Goal: Task Accomplishment & Management: Manage account settings

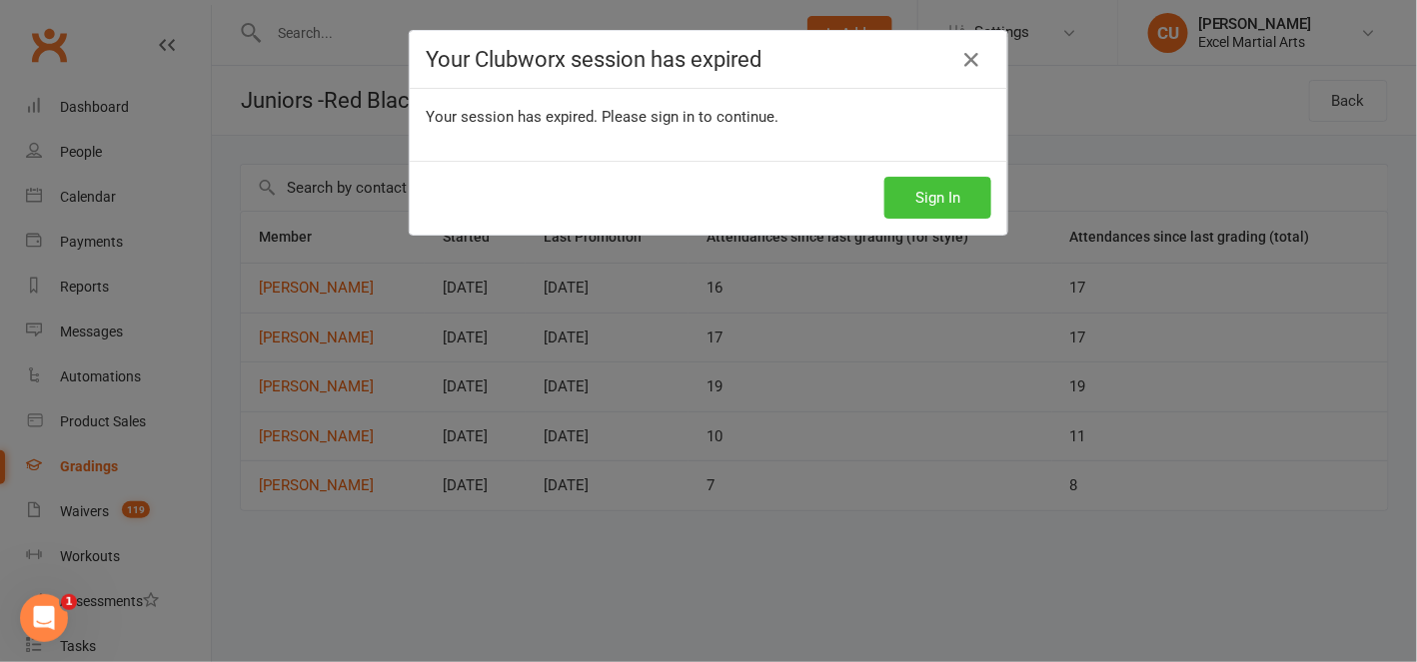
click at [927, 194] on button "Sign In" at bounding box center [937, 198] width 107 height 42
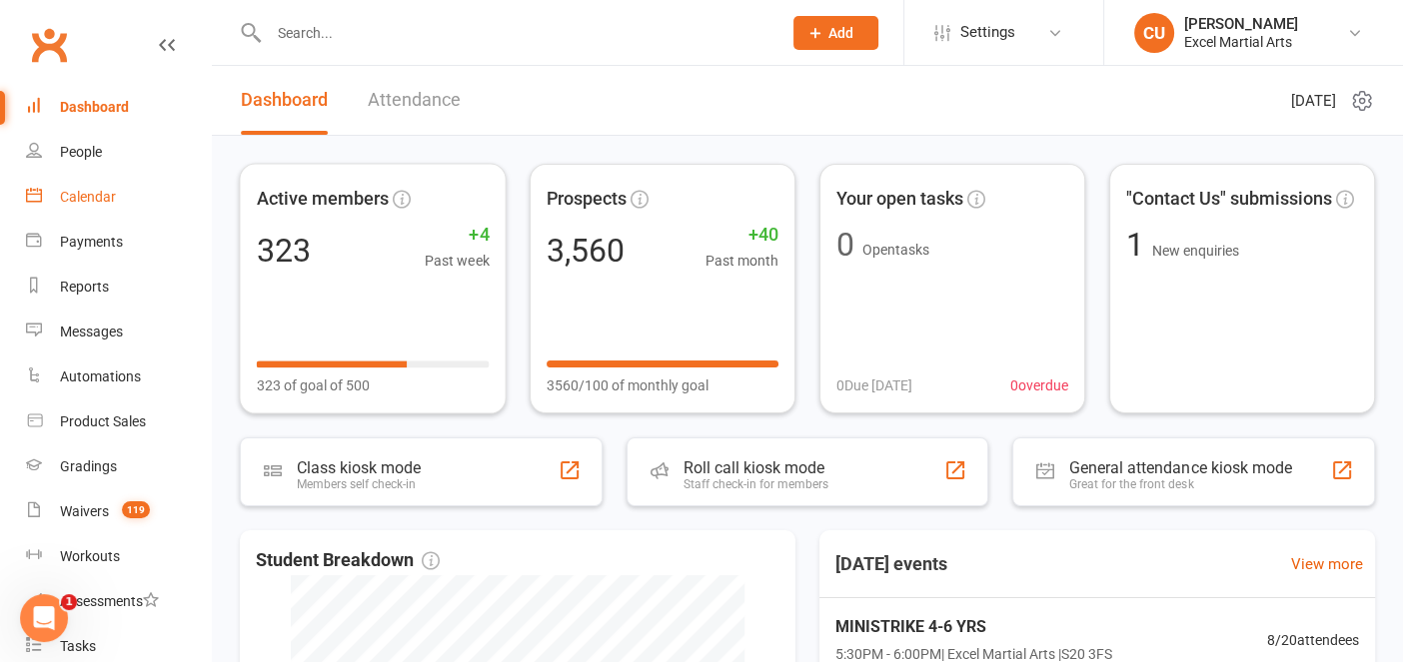
click at [87, 195] on div "Calendar" at bounding box center [88, 197] width 56 height 16
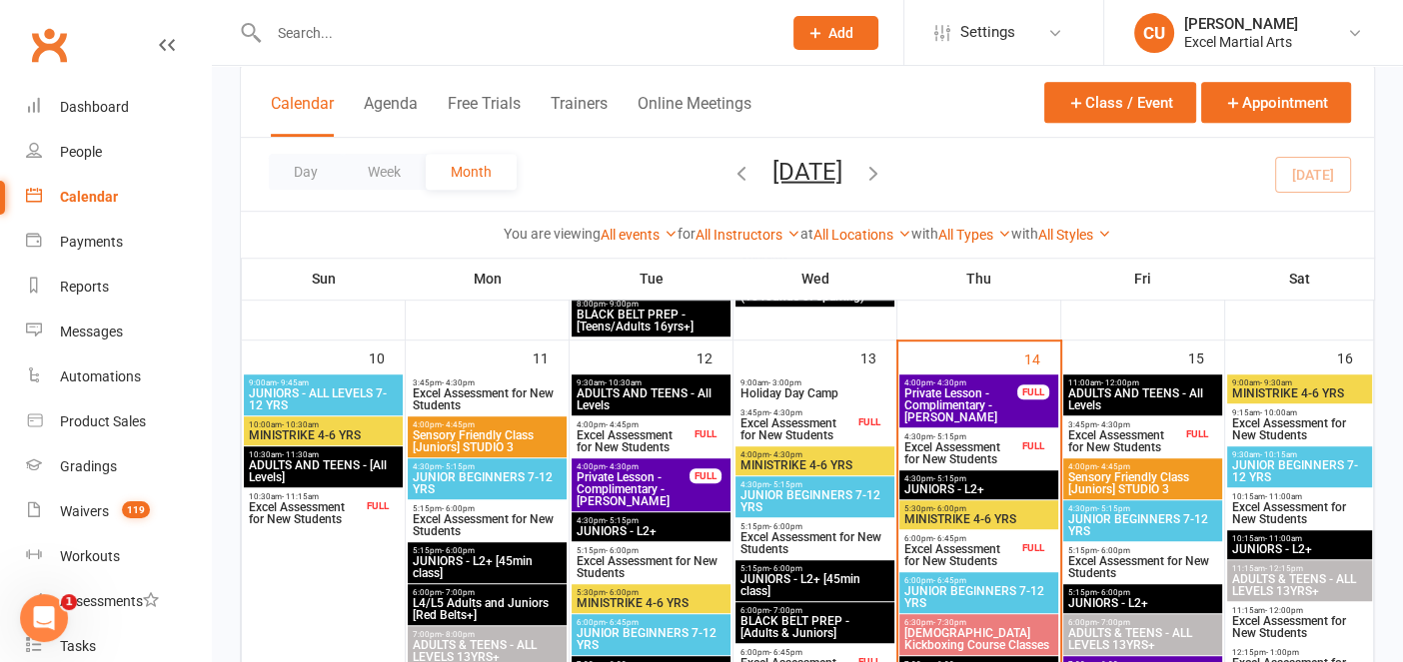
scroll to position [1145, 0]
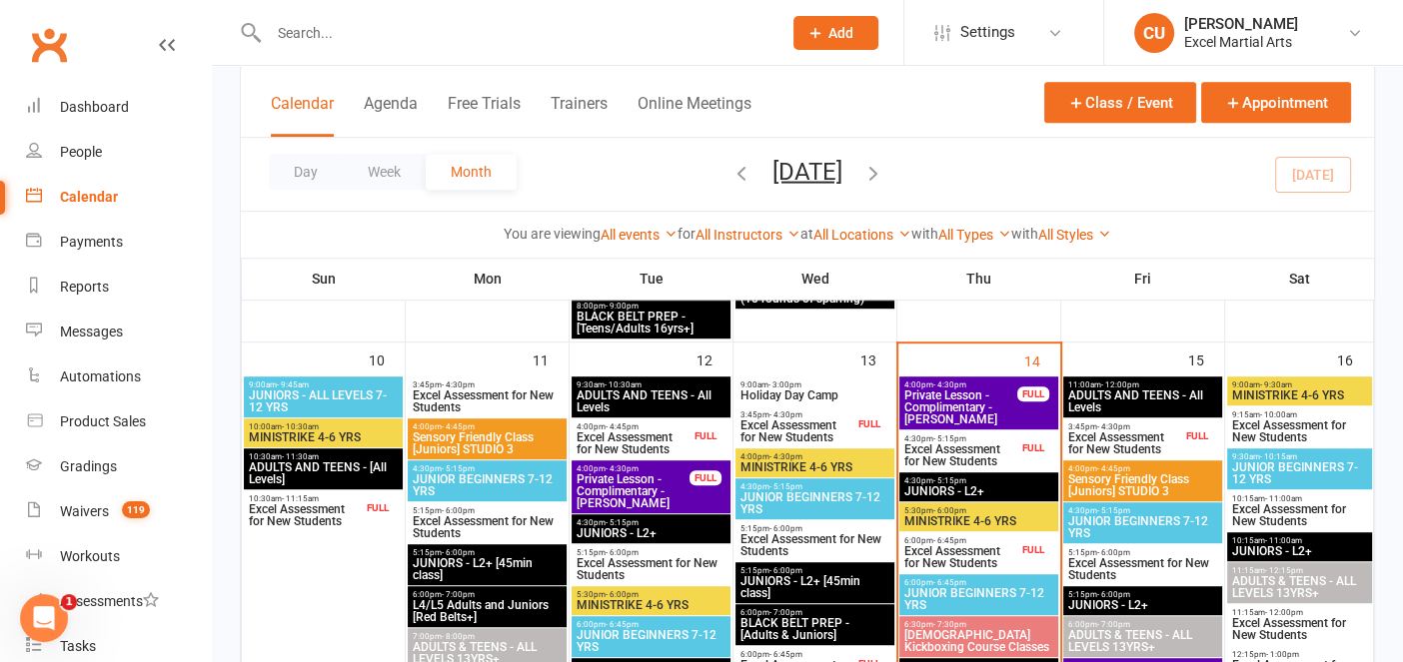
click at [983, 453] on span "Excel Assessment for New Students" at bounding box center [960, 456] width 115 height 24
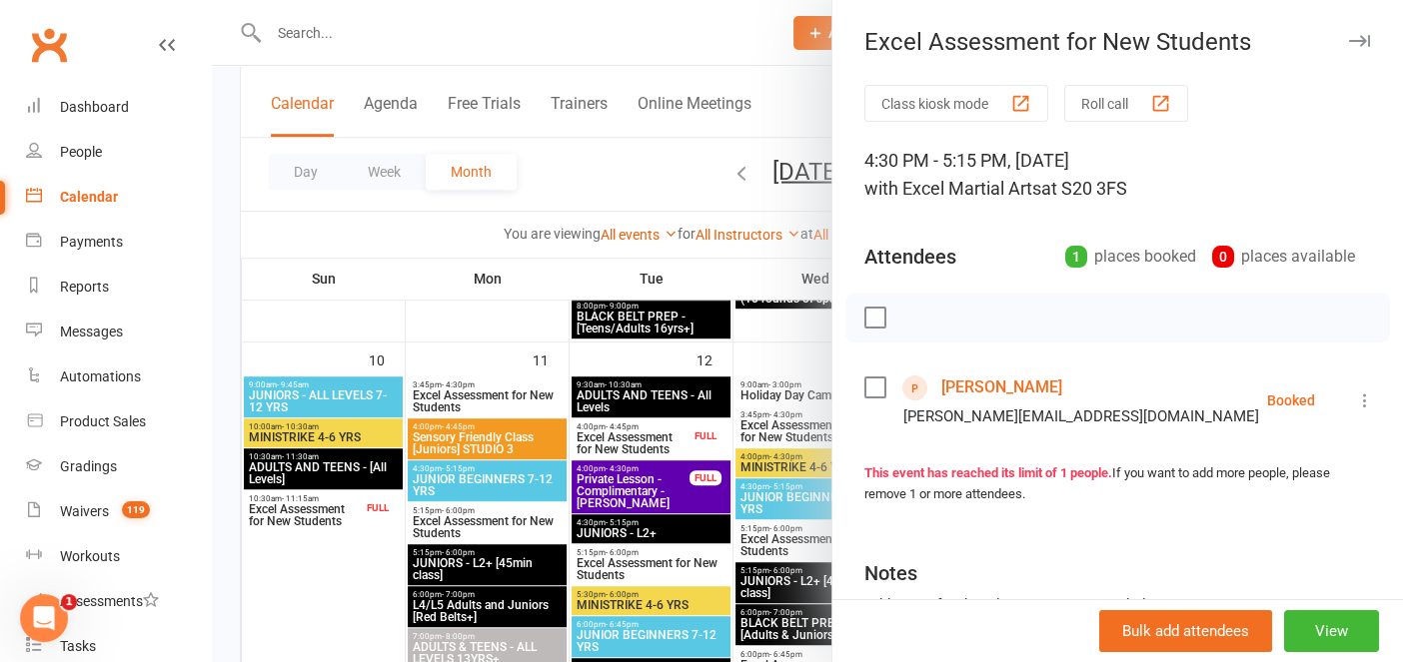
click at [975, 381] on link "[PERSON_NAME]" at bounding box center [1001, 388] width 121 height 32
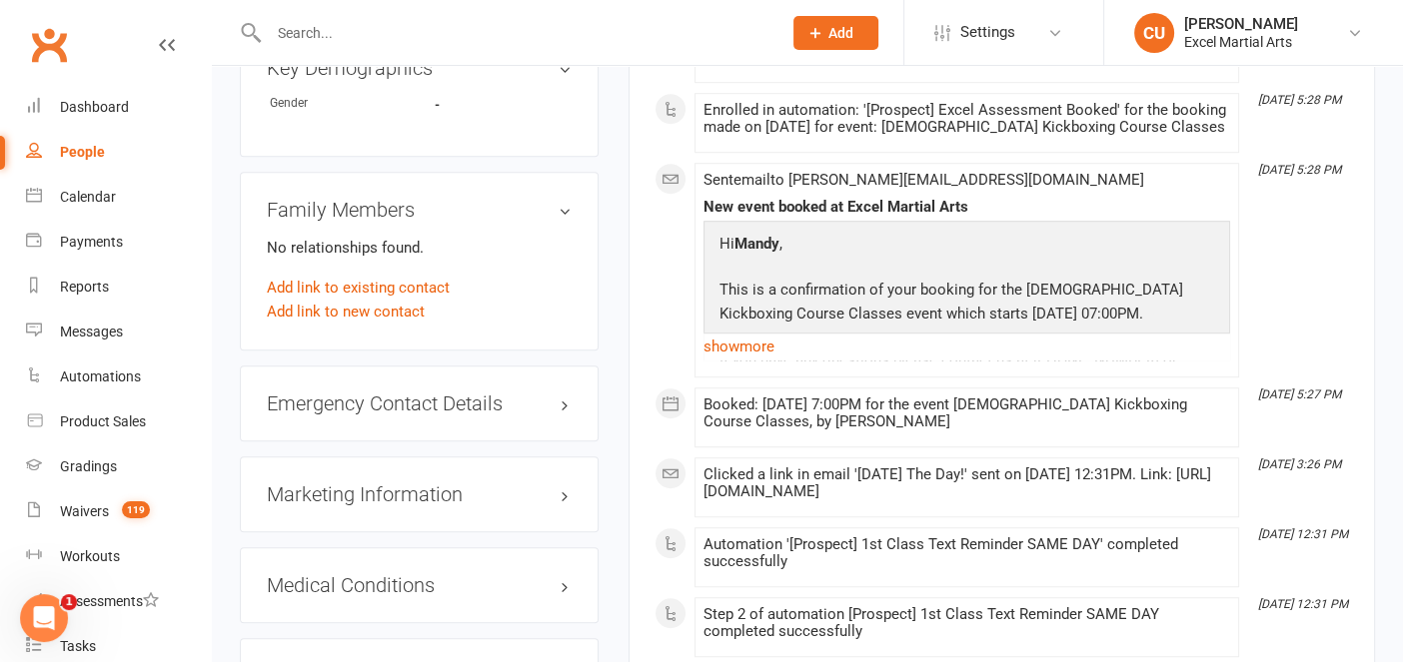
scroll to position [1218, 0]
click at [536, 391] on h3 "Emergency Contact Details edit" at bounding box center [419, 402] width 305 height 22
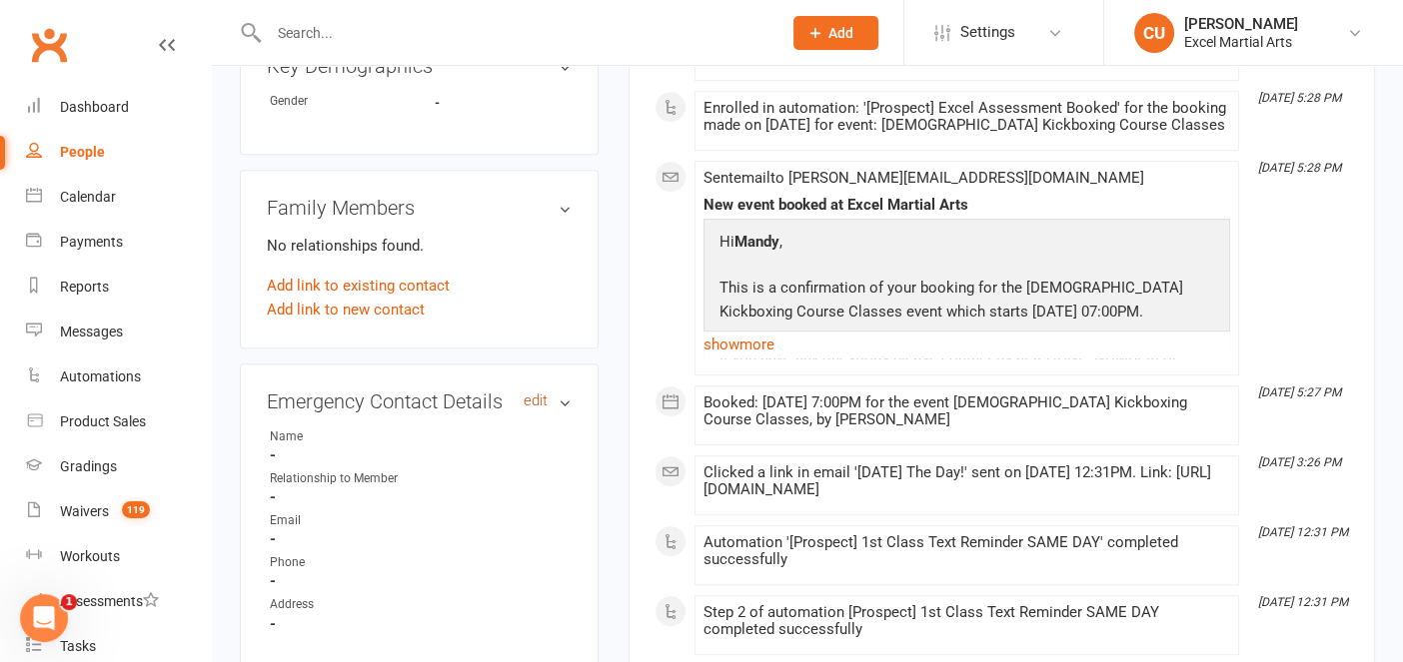
click at [532, 393] on link "edit" at bounding box center [536, 401] width 24 height 17
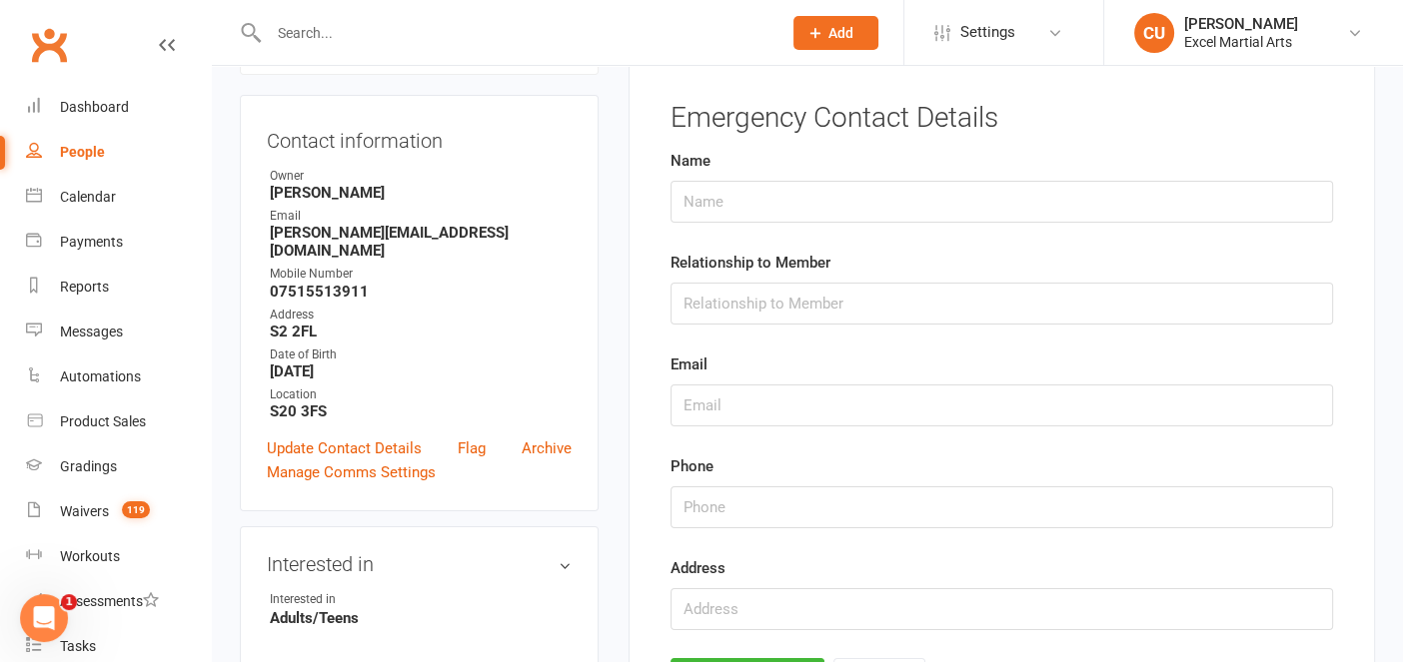
scroll to position [137, 0]
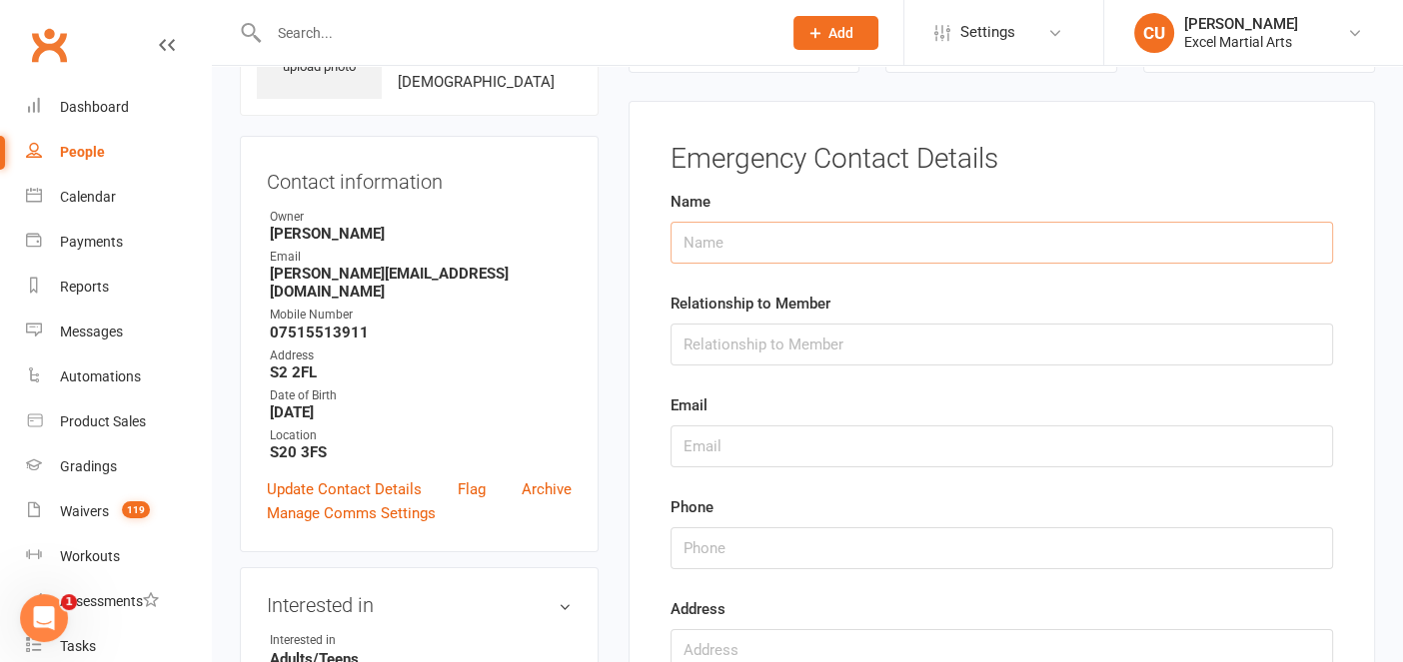
click at [696, 252] on input "text" at bounding box center [1001, 243] width 662 height 42
type input "[PERSON_NAME]"
click at [694, 343] on input "text" at bounding box center [1001, 345] width 662 height 42
type input "Dad"
click at [685, 444] on input "text" at bounding box center [1001, 447] width 662 height 42
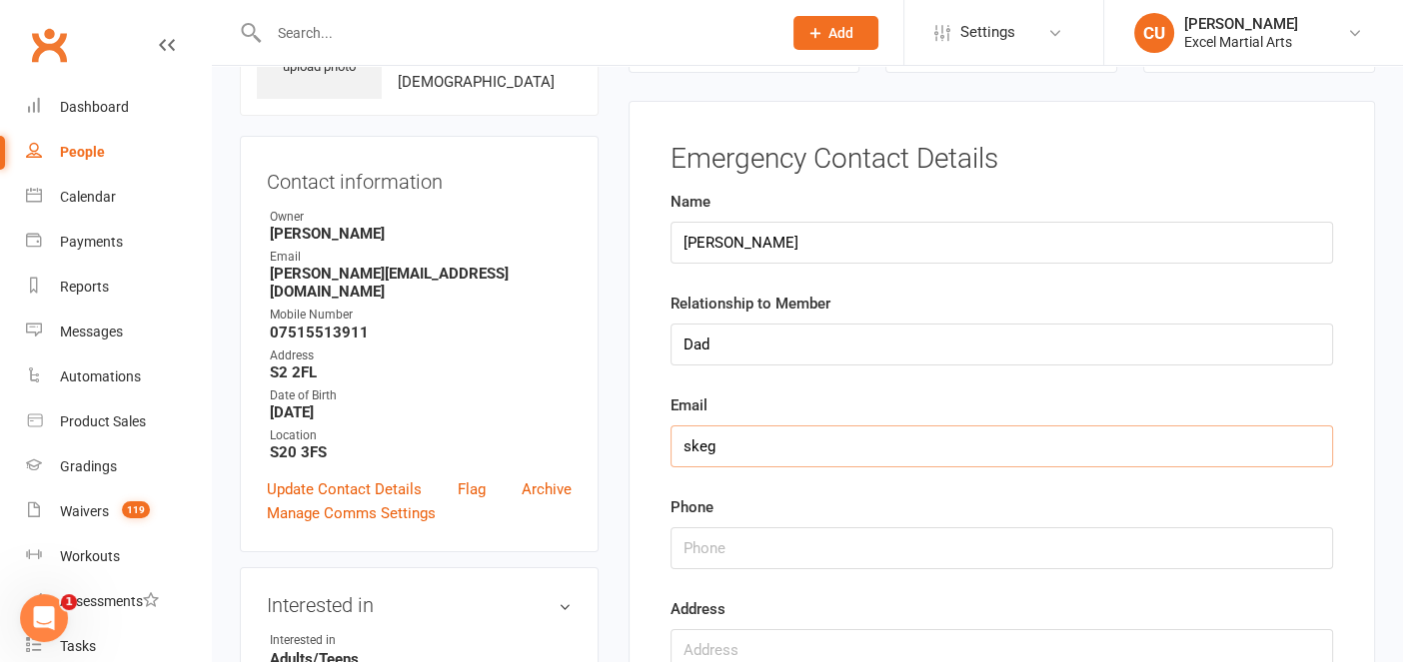
click at [685, 444] on input "skeg" at bounding box center [1001, 447] width 662 height 42
click at [739, 438] on input "skeg" at bounding box center [1001, 447] width 662 height 42
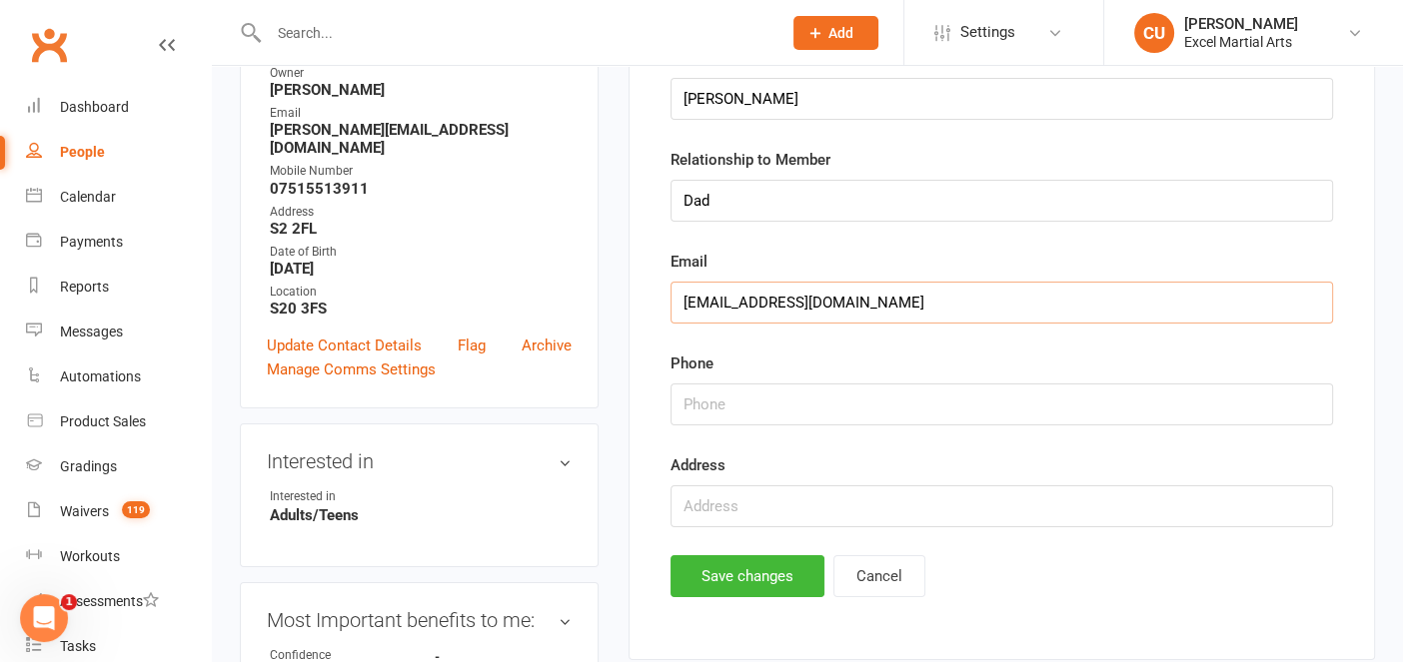
scroll to position [287, 0]
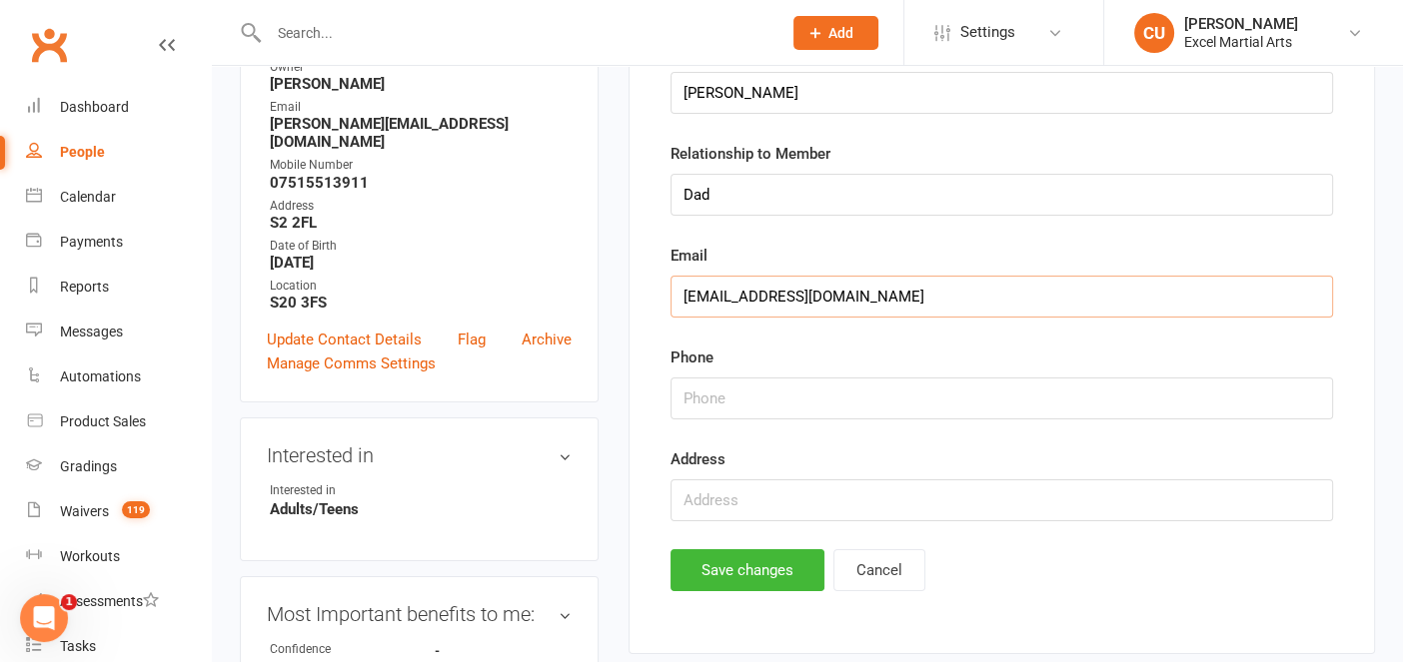
type input "[EMAIL_ADDRESS][DOMAIN_NAME]"
click at [701, 409] on input "string" at bounding box center [1001, 399] width 662 height 42
type input "07961237592"
click at [712, 563] on button "Save changes" at bounding box center [747, 571] width 154 height 42
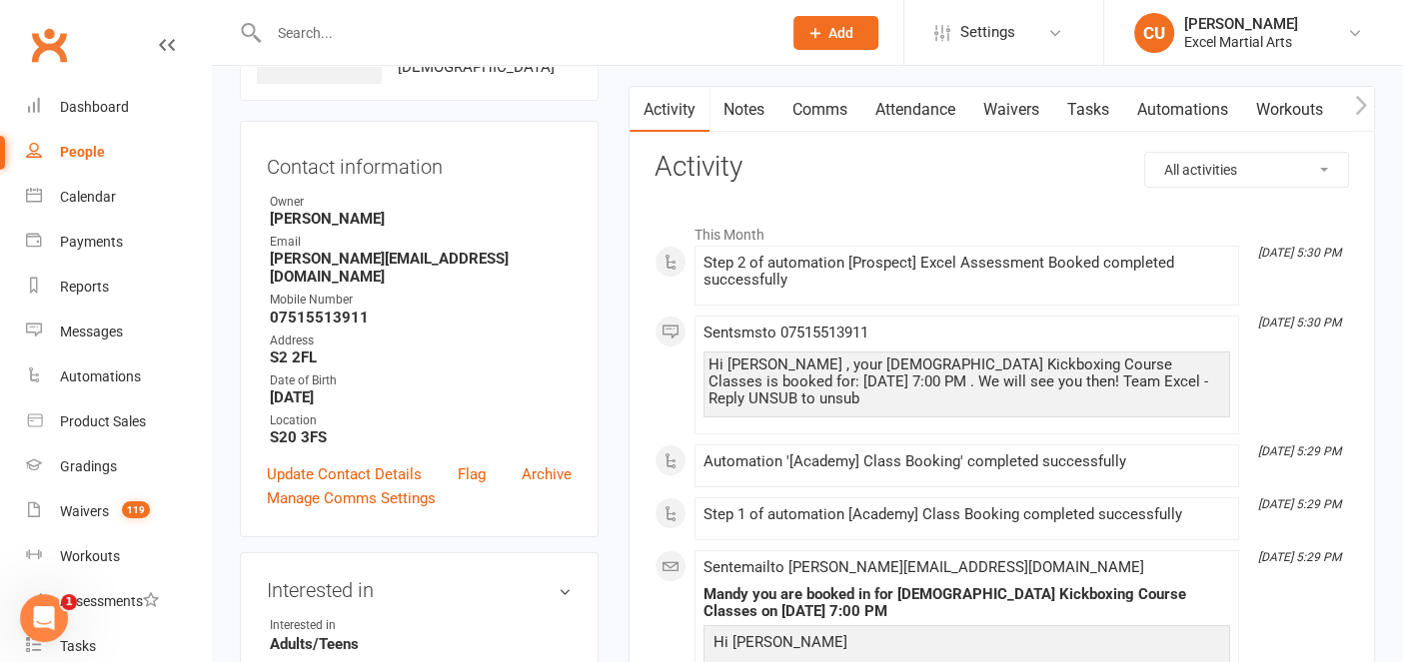
scroll to position [0, 0]
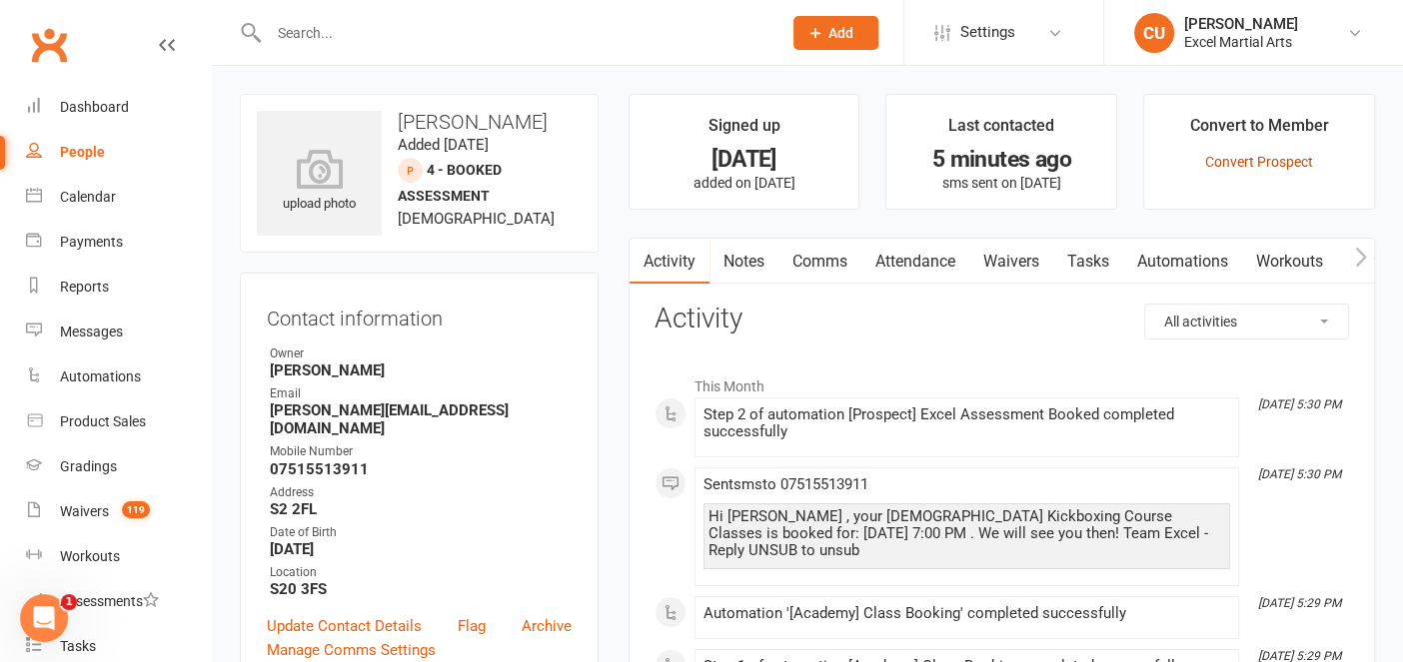
click at [1265, 163] on link "Convert Prospect" at bounding box center [1259, 162] width 108 height 16
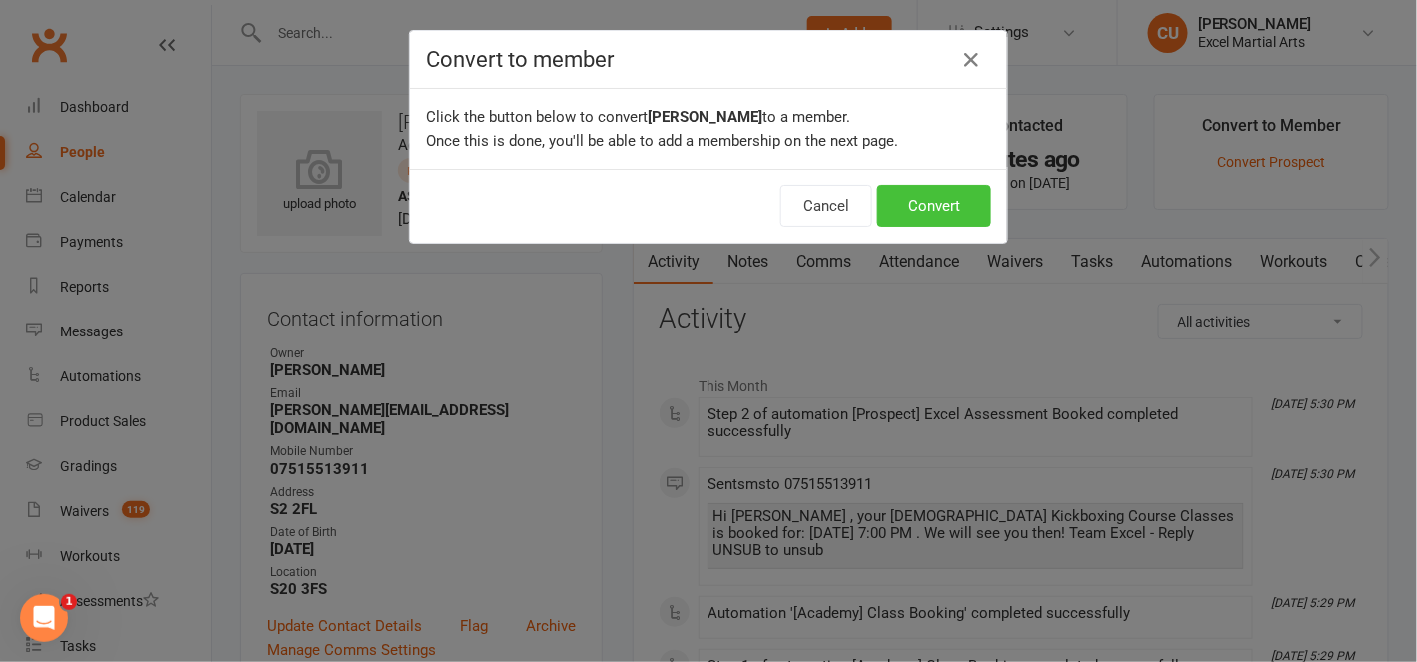
click at [954, 201] on button "Convert" at bounding box center [934, 206] width 114 height 42
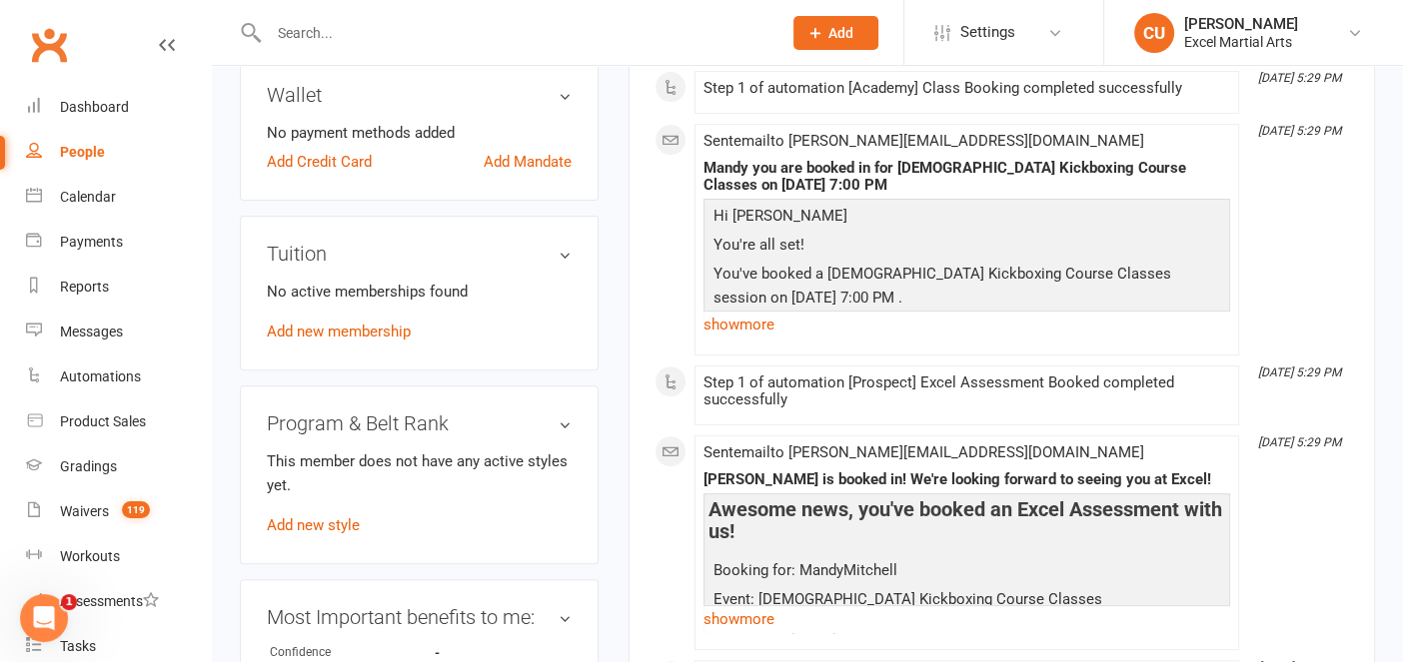
scroll to position [645, 0]
click at [395, 325] on link "Add new membership" at bounding box center [339, 334] width 144 height 18
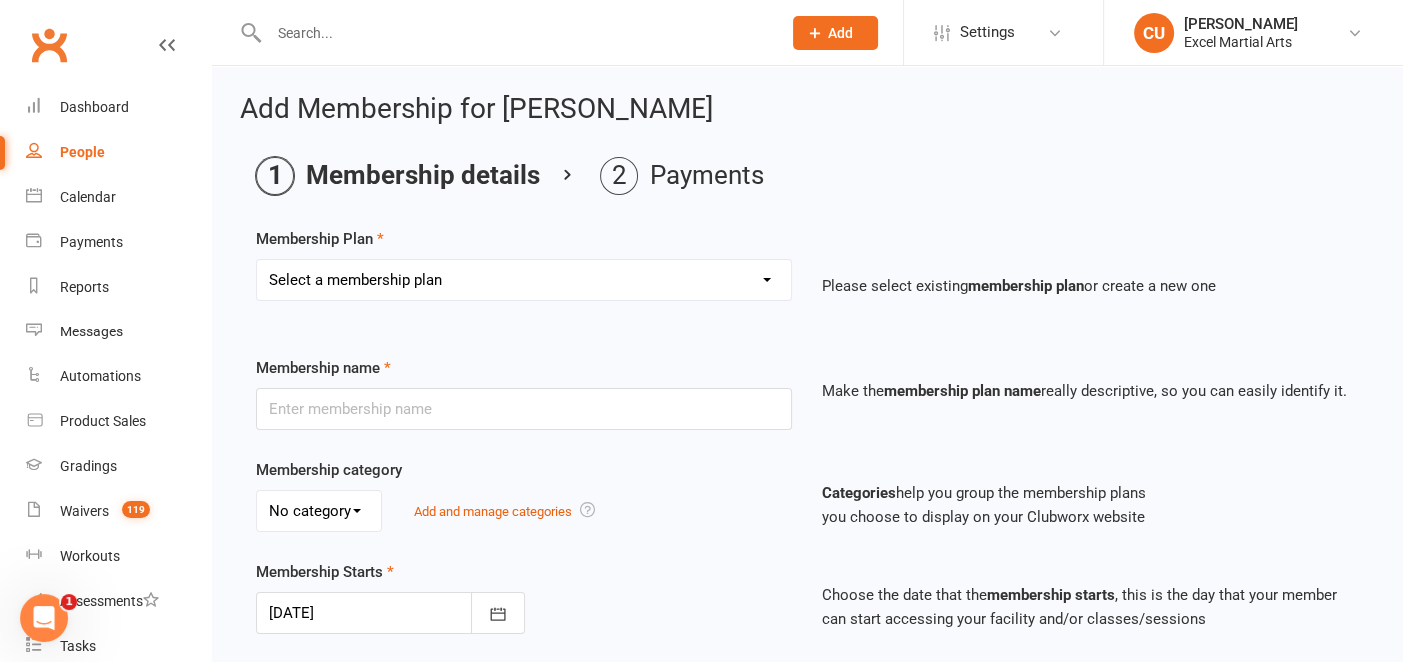
click at [466, 288] on select "Select a membership plan Create new Membership Plan EE Sibling Pass [2 Wk] EE -…" at bounding box center [524, 280] width 535 height 40
select select "43"
click at [257, 260] on select "Select a membership plan Create new Membership Plan EE Sibling Pass [2 Wk] EE -…" at bounding box center [524, 280] width 535 height 40
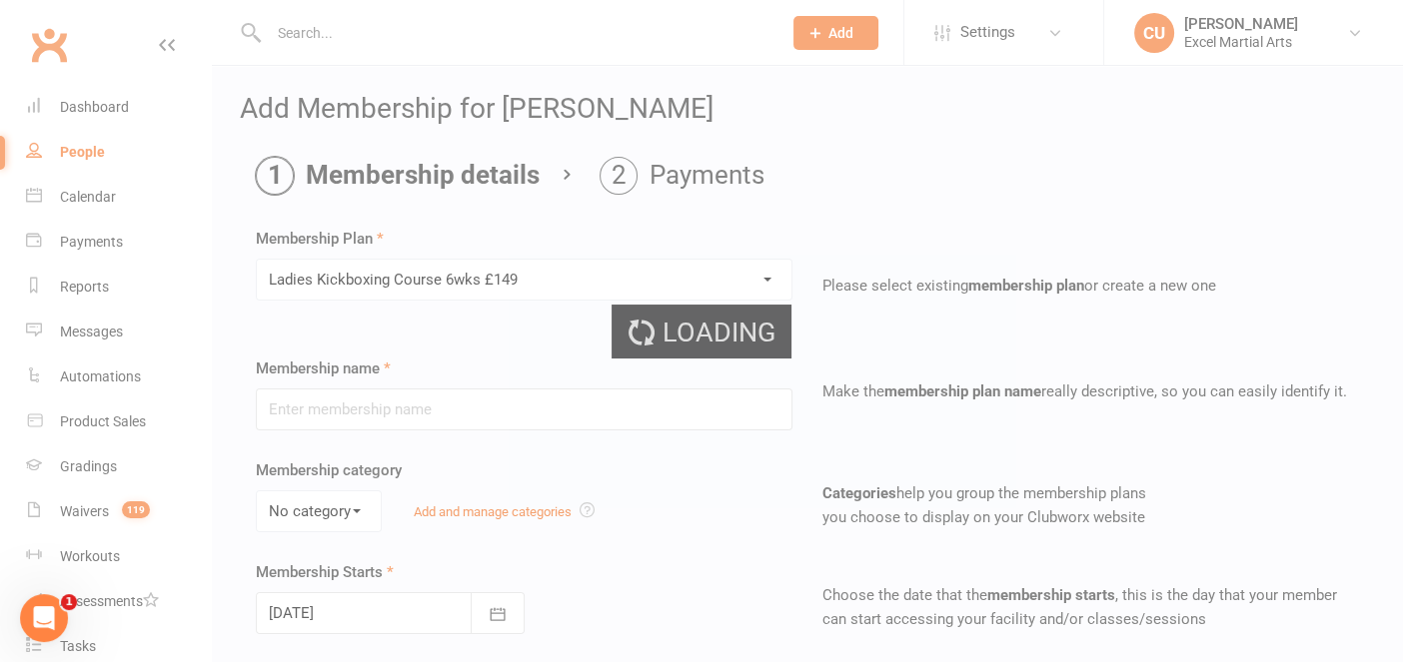
type input "[DEMOGRAPHIC_DATA] Kickboxing Course 6wks £149"
select select "3"
type input "6"
select select "1"
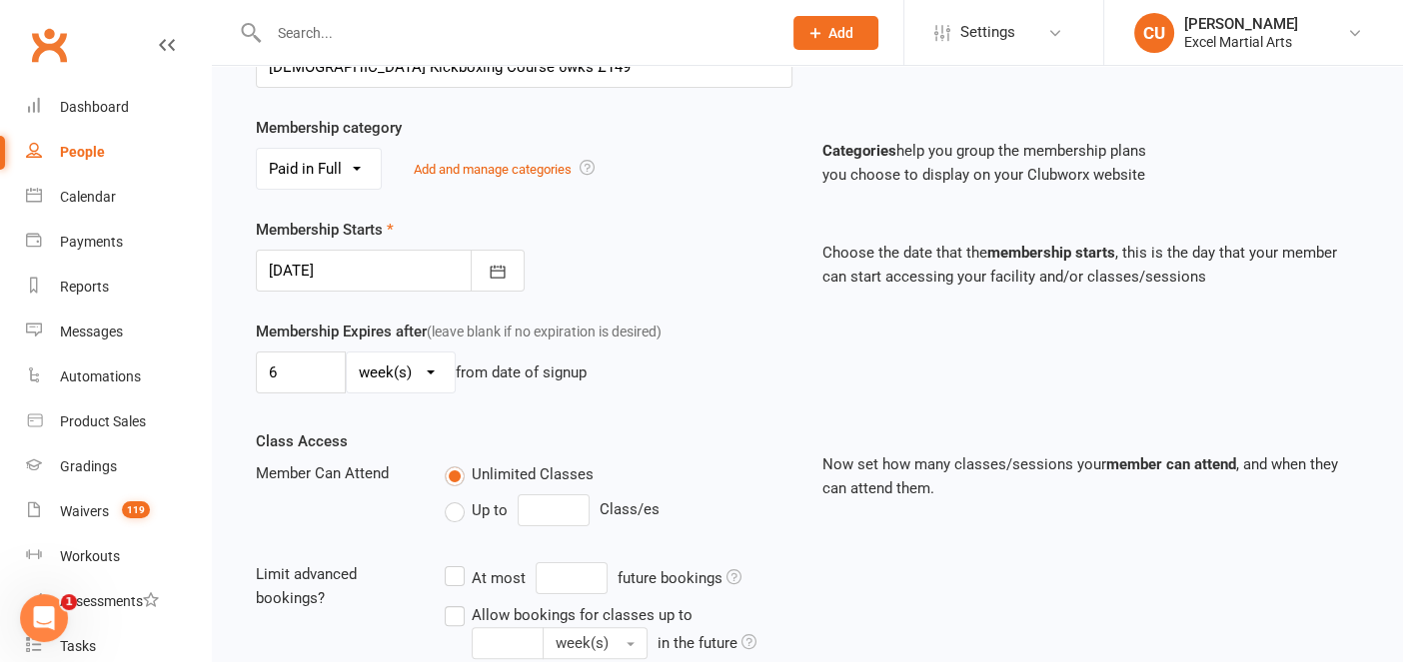
scroll to position [341, 0]
click at [519, 224] on div "Membership Starts [DATE] [DATE] Sun Mon Tue Wed Thu Fri Sat 31 27 28 29 30 31 0…" at bounding box center [524, 257] width 566 height 74
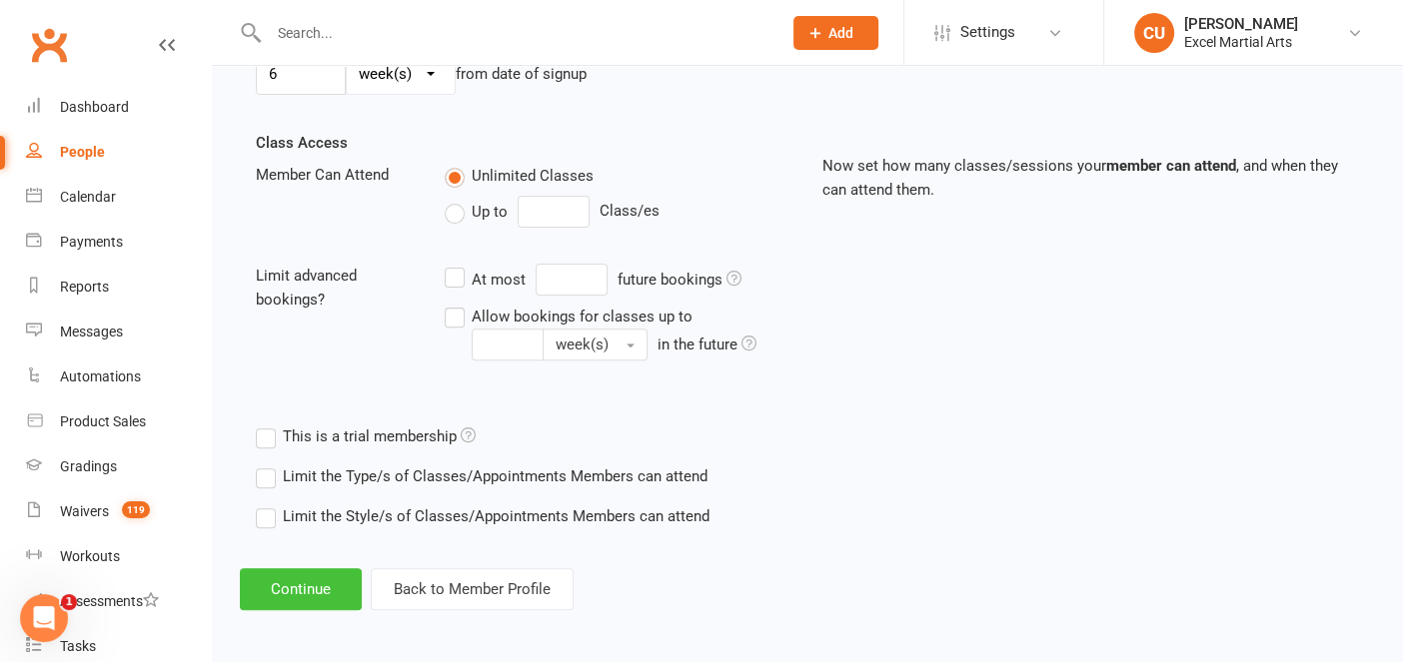
click at [310, 574] on button "Continue" at bounding box center [301, 589] width 122 height 42
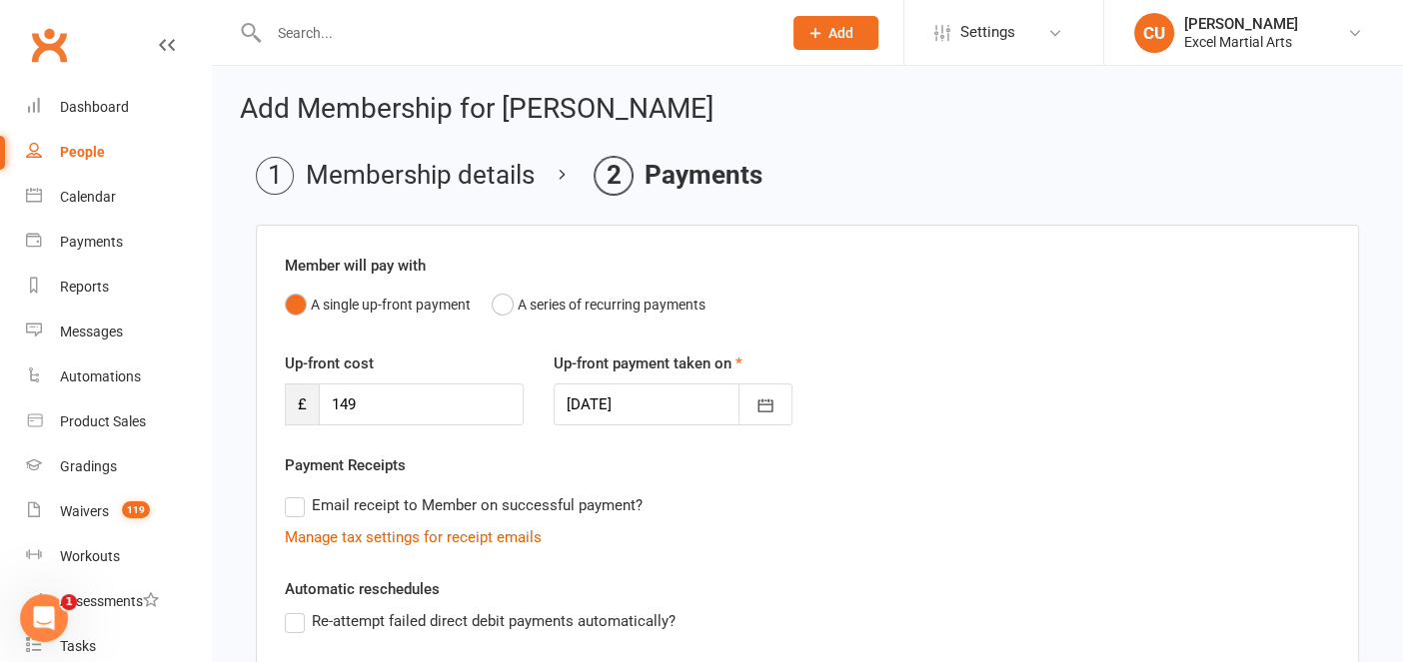
scroll to position [423, 0]
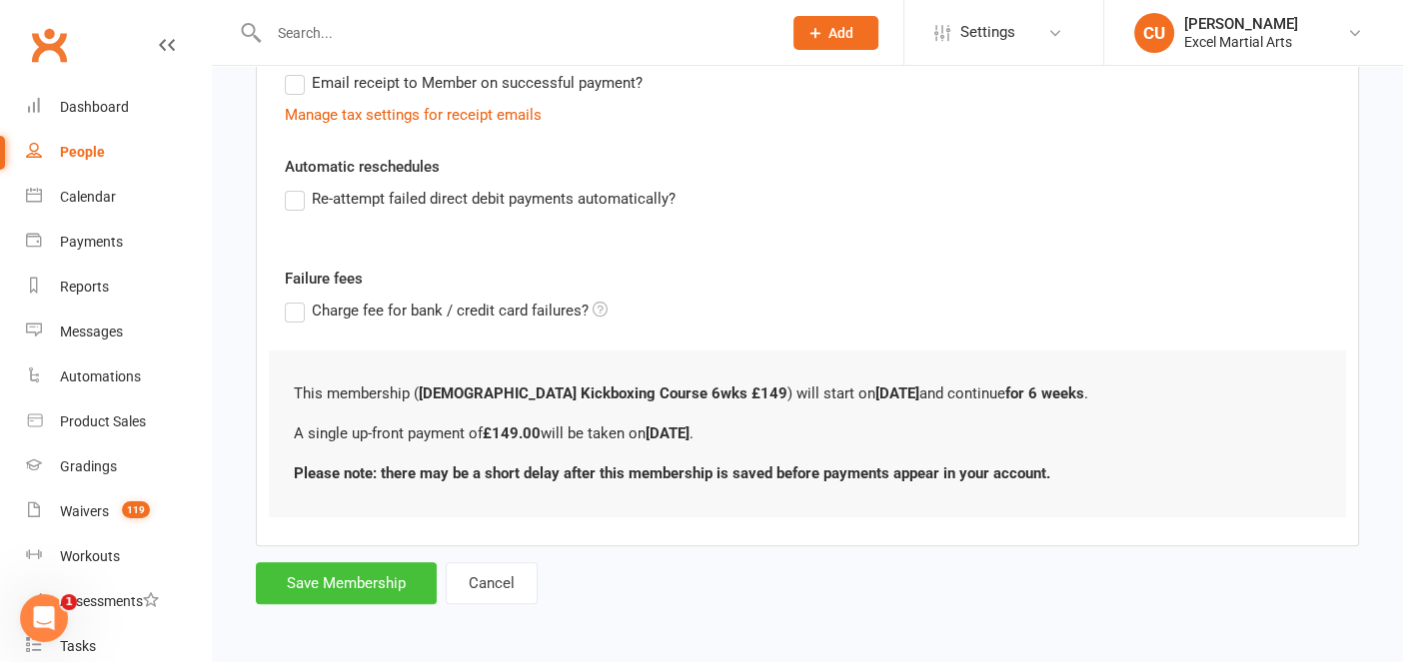
click at [314, 572] on button "Save Membership" at bounding box center [346, 583] width 181 height 42
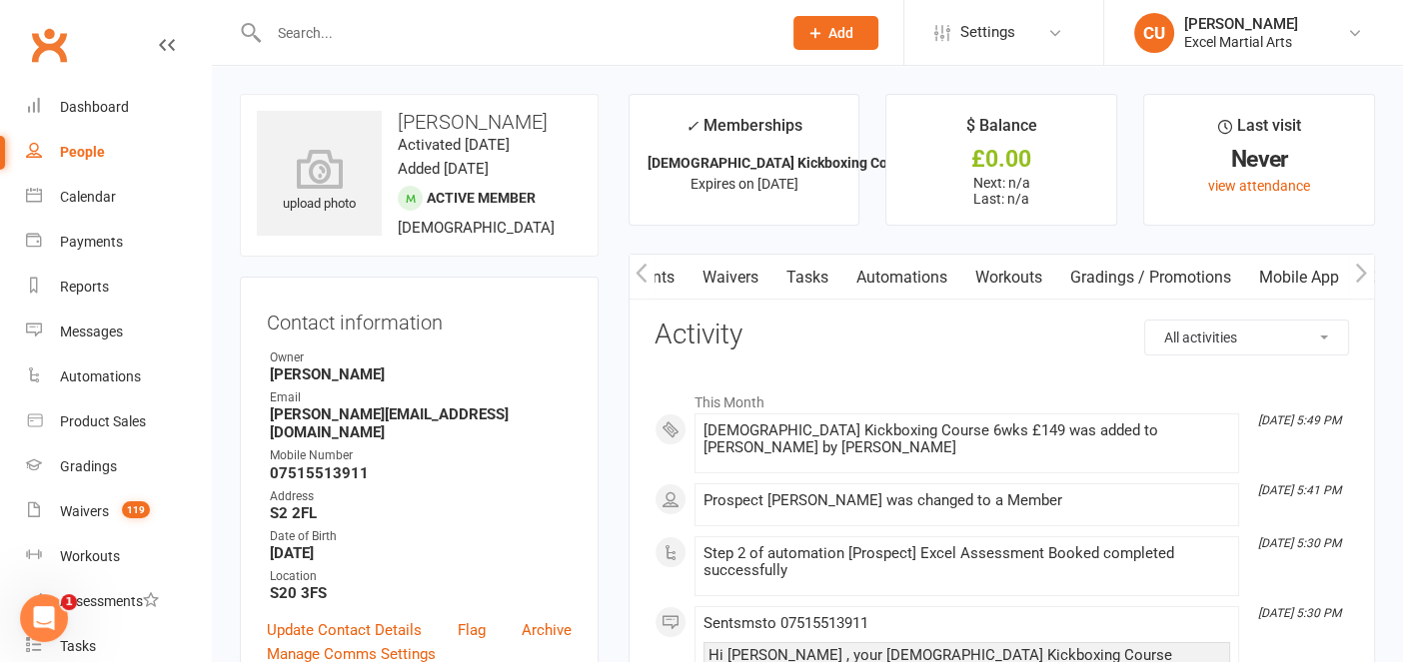
scroll to position [0, 384]
click at [1265, 272] on link "Mobile App" at bounding box center [1295, 278] width 108 height 46
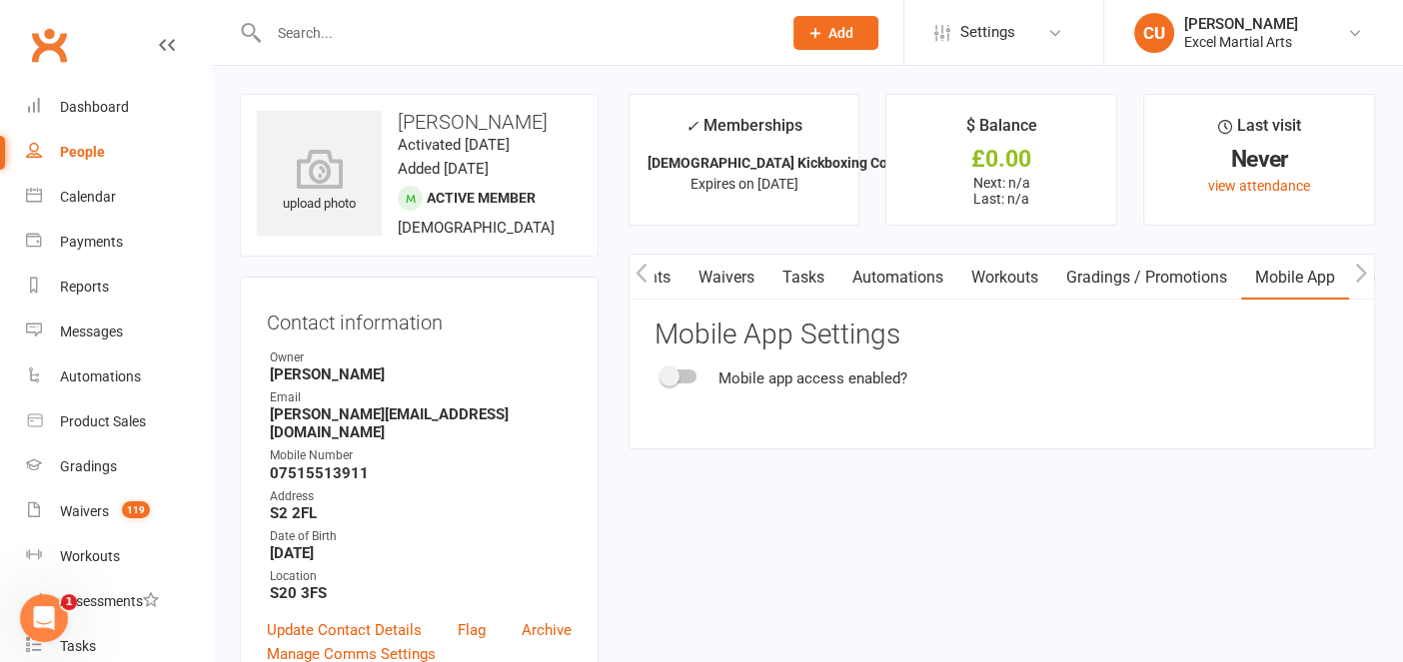
click at [671, 378] on span at bounding box center [669, 377] width 20 height 20
click at [662, 374] on input "checkbox" at bounding box center [662, 374] width 0 height 0
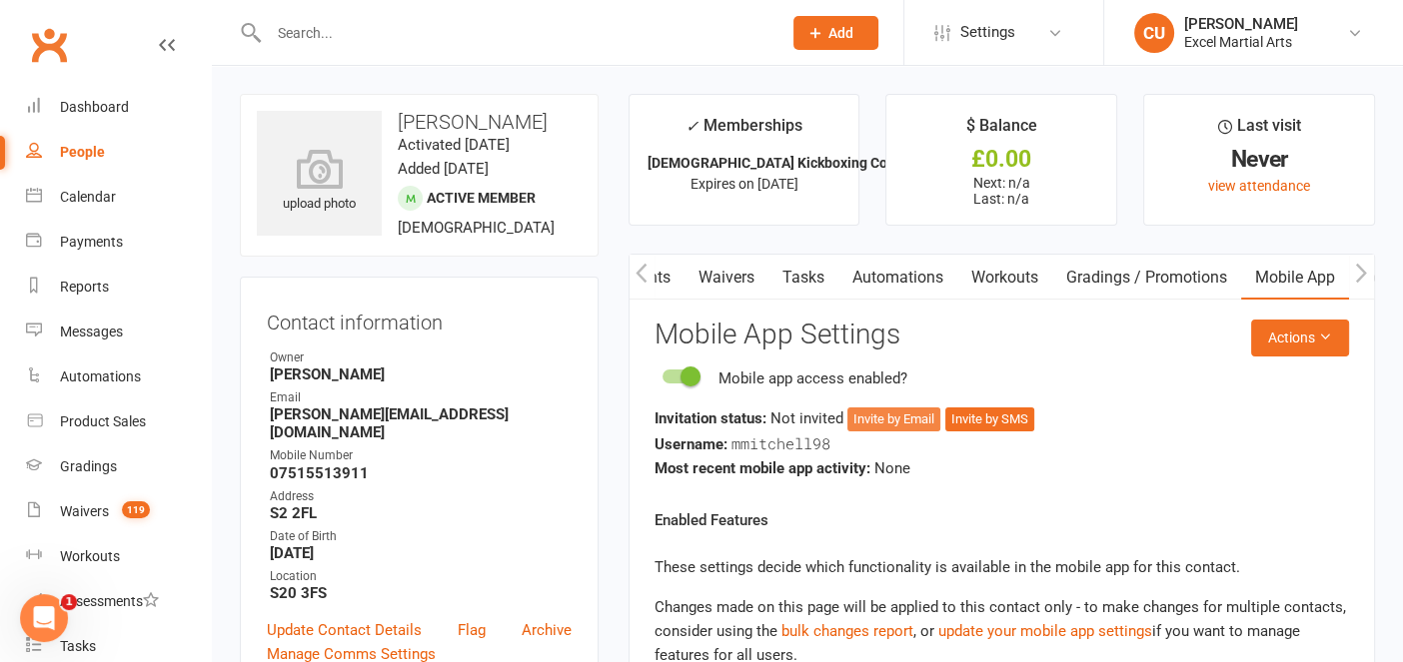
click at [883, 413] on button "Invite by Email" at bounding box center [893, 420] width 93 height 24
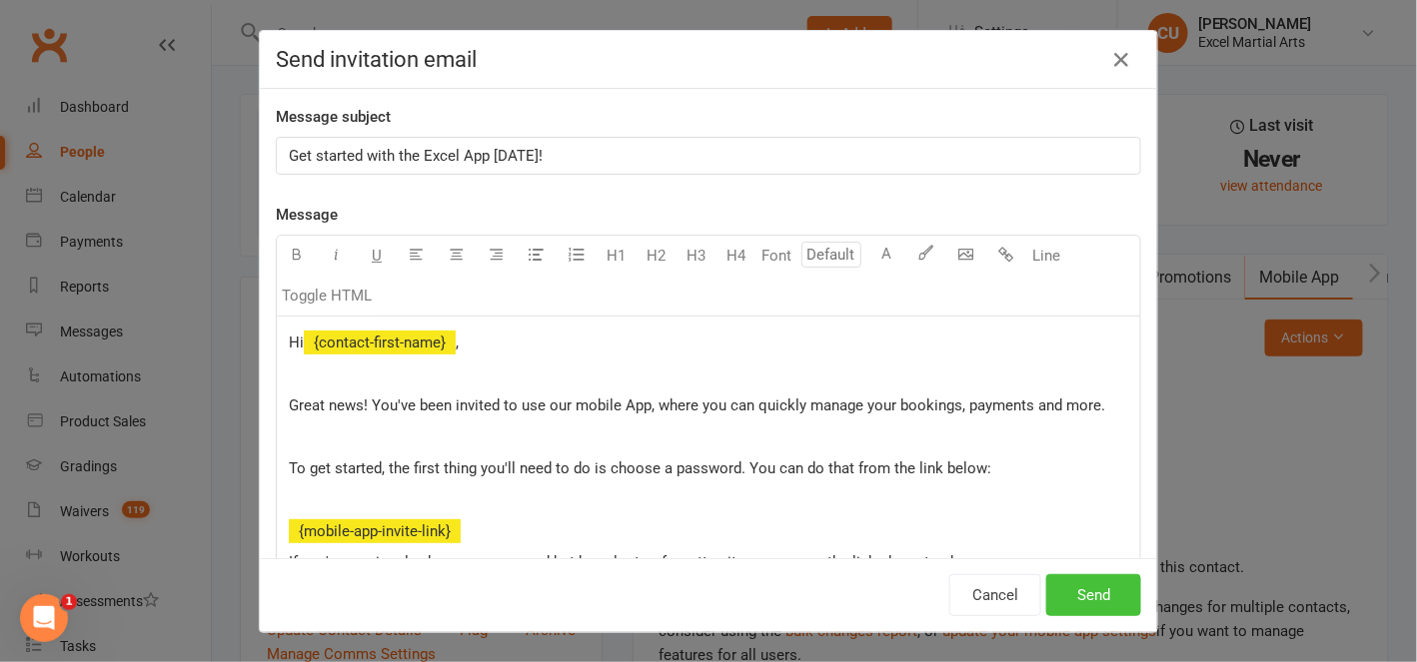
click at [1067, 580] on button "Send" at bounding box center [1093, 595] width 95 height 42
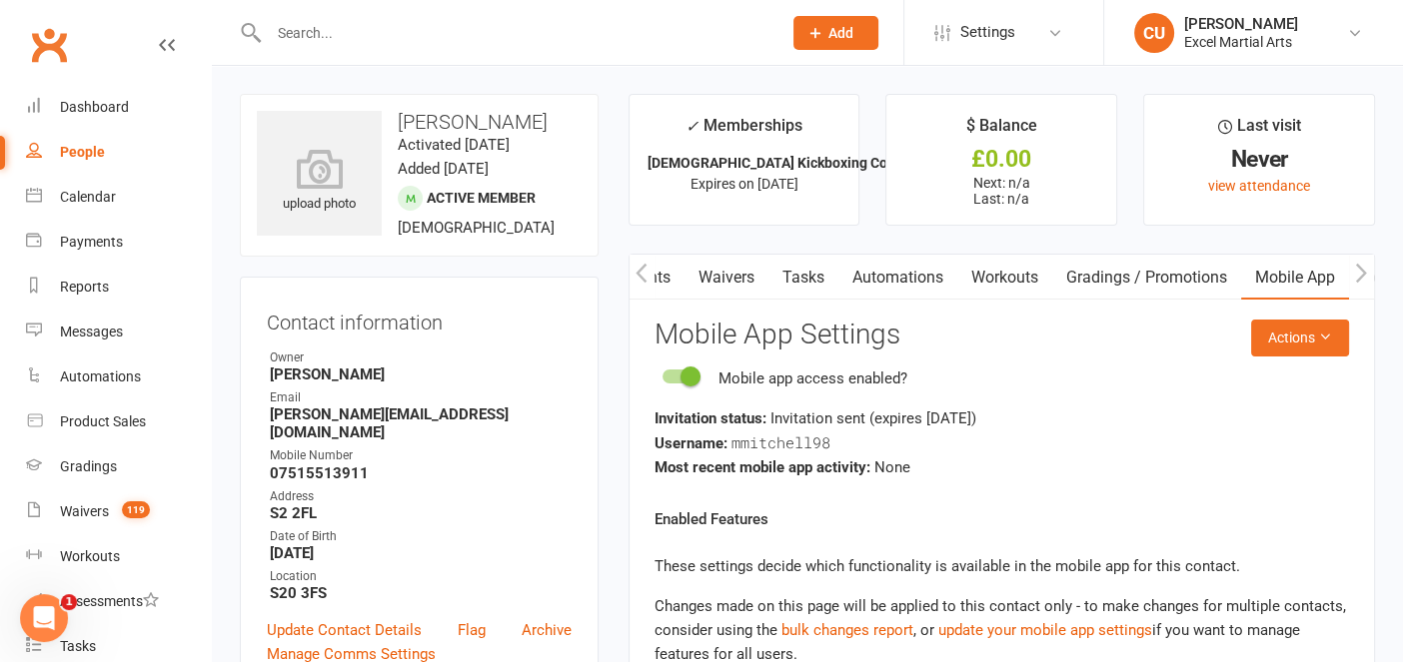
click at [642, 268] on icon "button" at bounding box center [641, 273] width 12 height 21
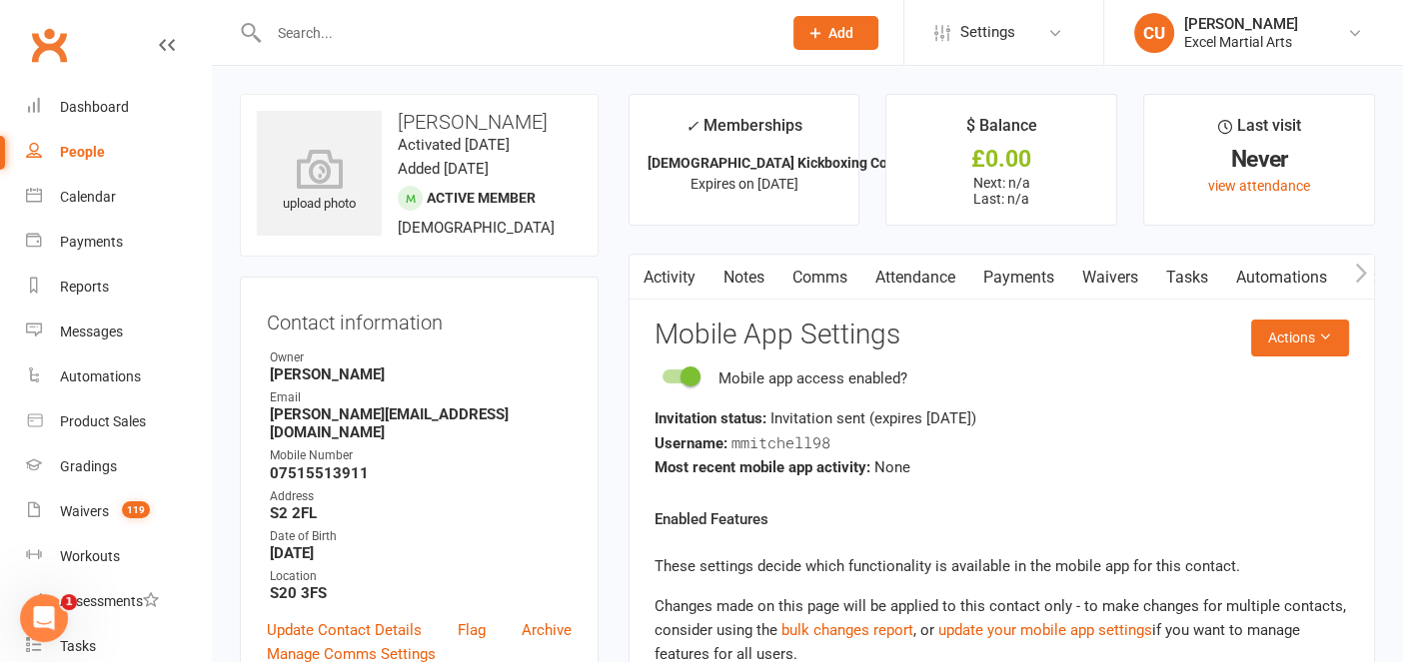
click at [1019, 287] on link "Payments" at bounding box center [1018, 278] width 99 height 46
click at [0, 0] on div "Loading" at bounding box center [0, 0] width 0 height 0
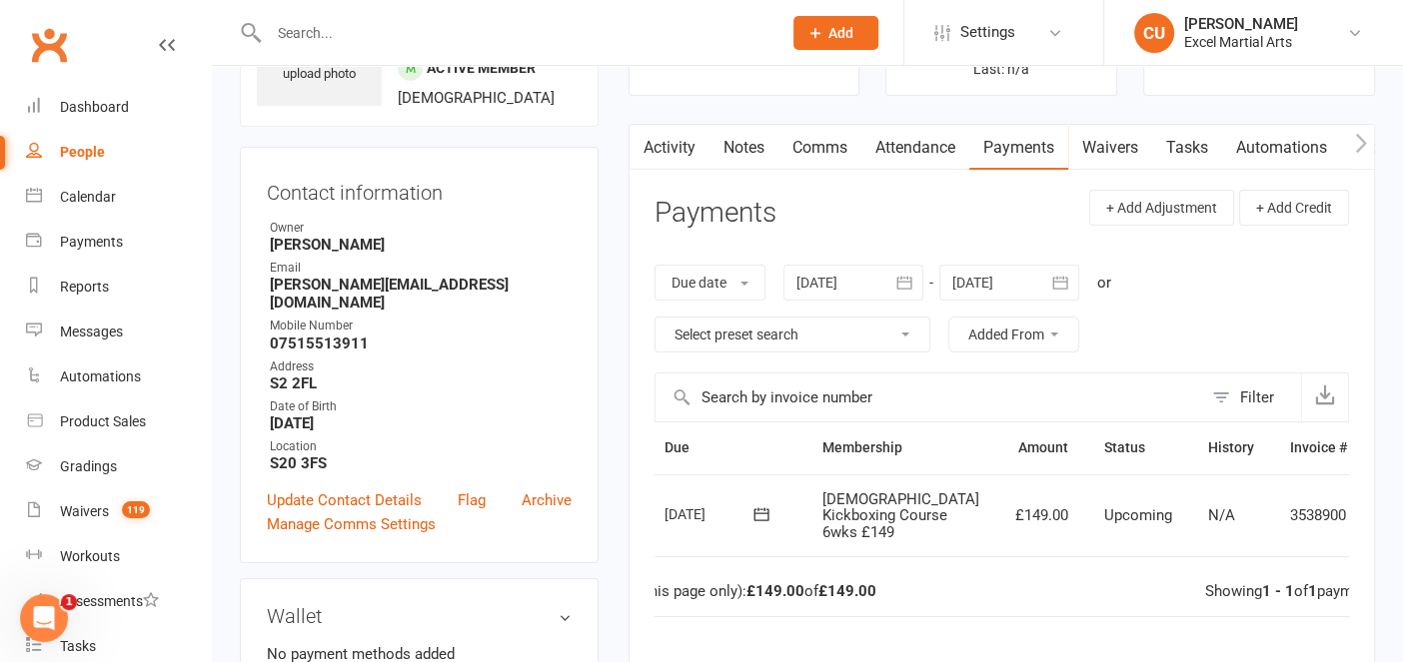
scroll to position [127, 0]
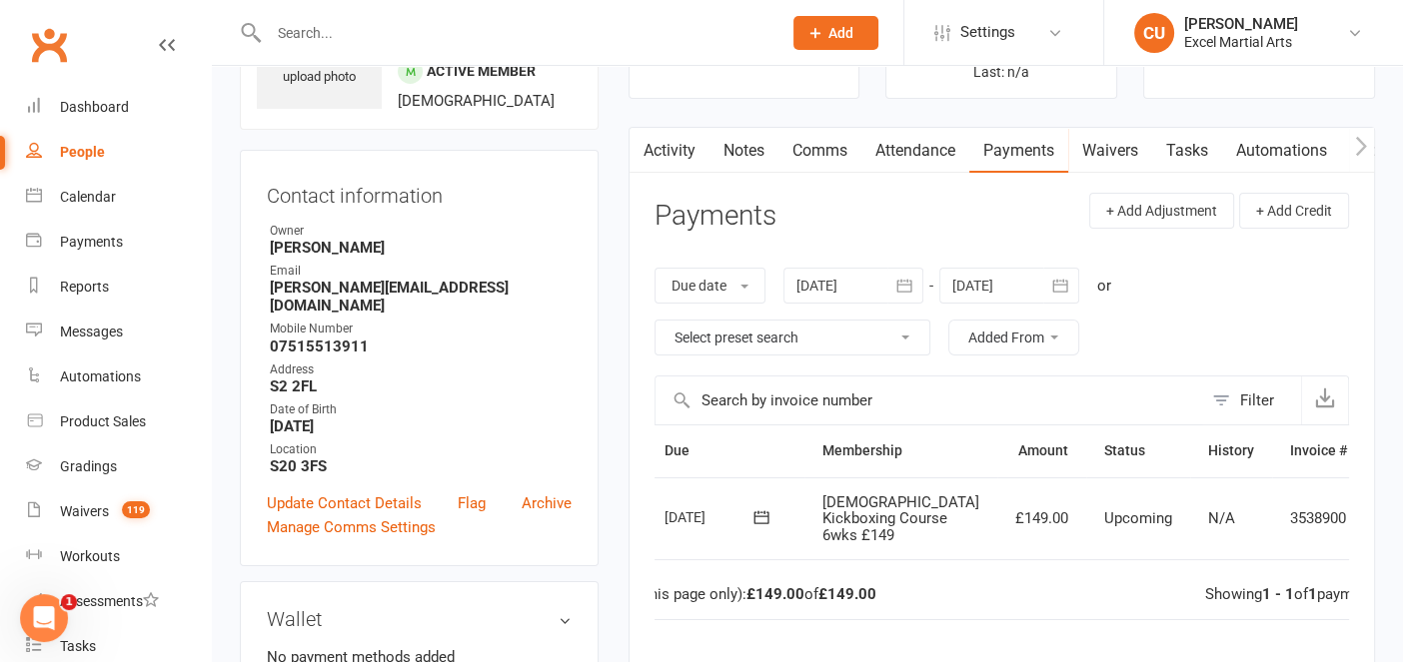
click at [1190, 491] on td "N/A" at bounding box center [1231, 519] width 82 height 83
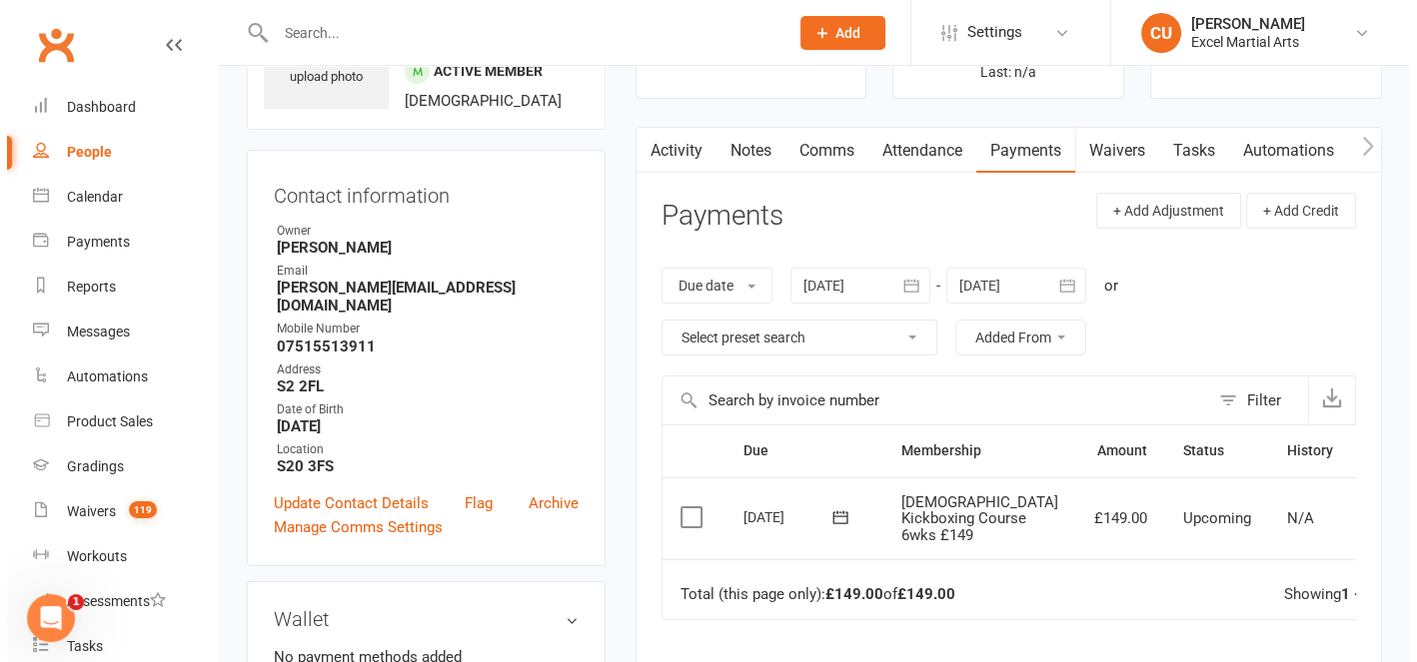
scroll to position [0, 72]
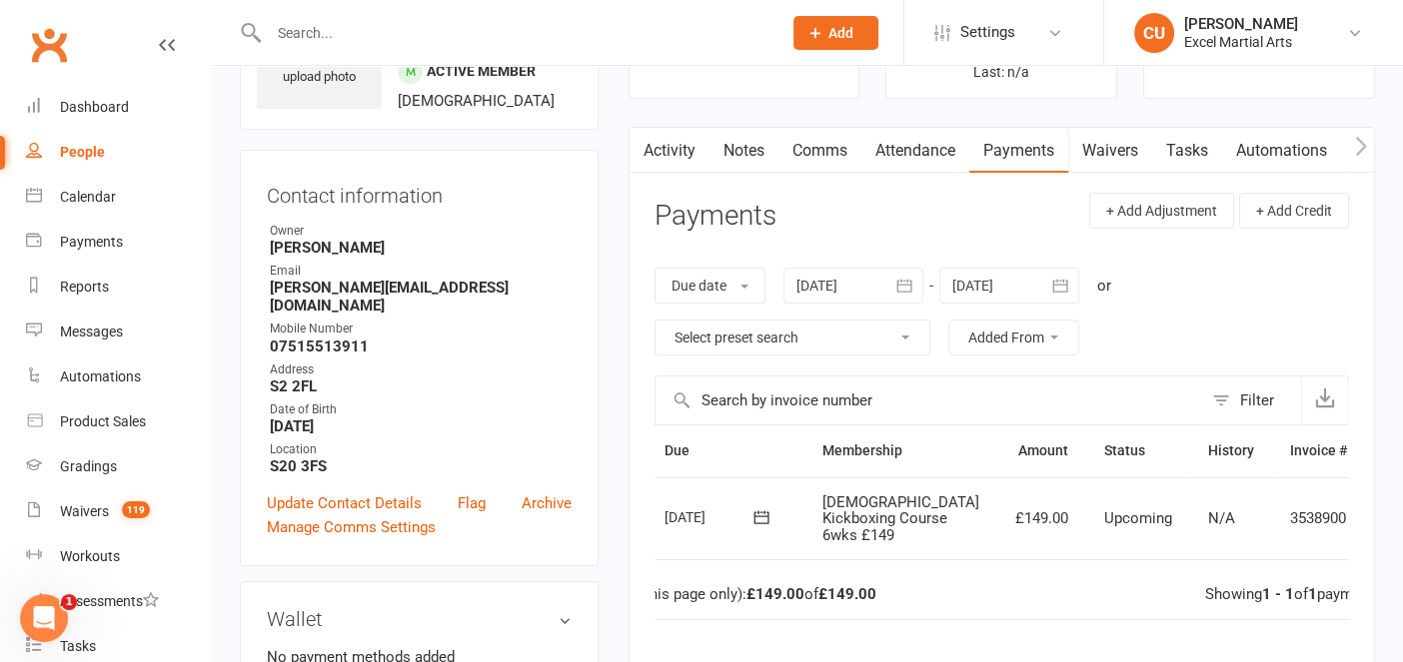
click at [1365, 521] on td "Mark as Paid (Cash) Mark as Paid (POS) Mark as Paid (Other) Skip Apply credit M…" at bounding box center [1395, 519] width 60 height 83
click at [1365, 522] on td "Mark as Paid (Cash) Mark as Paid (POS) Mark as Paid (Other) Skip Apply credit M…" at bounding box center [1395, 519] width 60 height 83
click at [1385, 527] on icon at bounding box center [1395, 520] width 20 height 20
click at [1244, 640] on link "Mark as Paid (Other)" at bounding box center [1307, 638] width 198 height 40
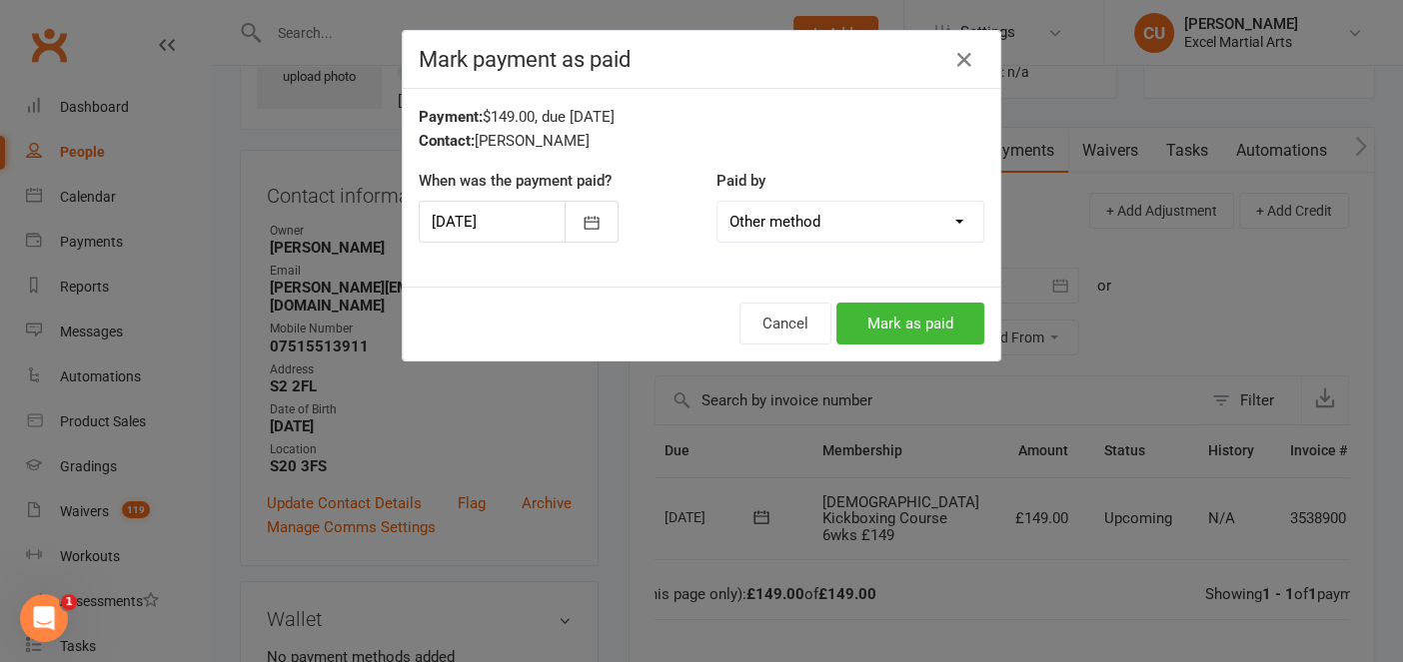
scroll to position [0, 62]
click at [911, 326] on button "Mark as paid" at bounding box center [917, 324] width 148 height 42
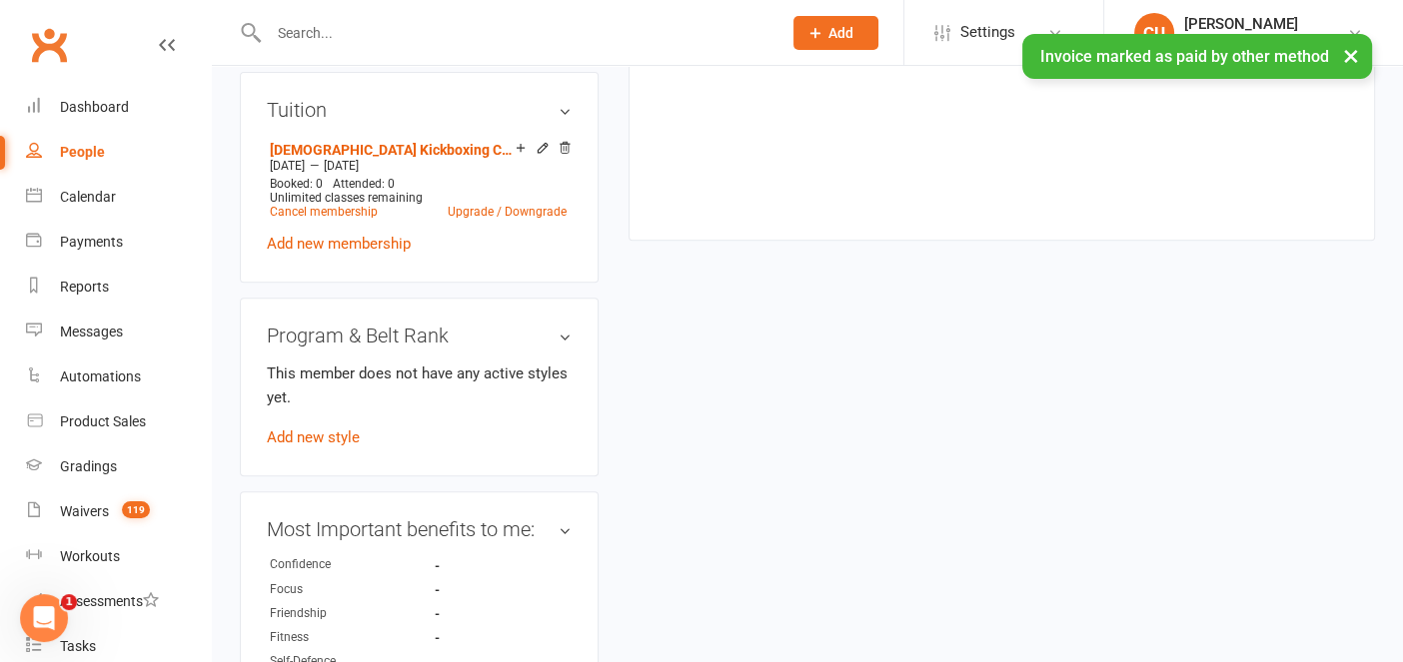
scroll to position [795, 0]
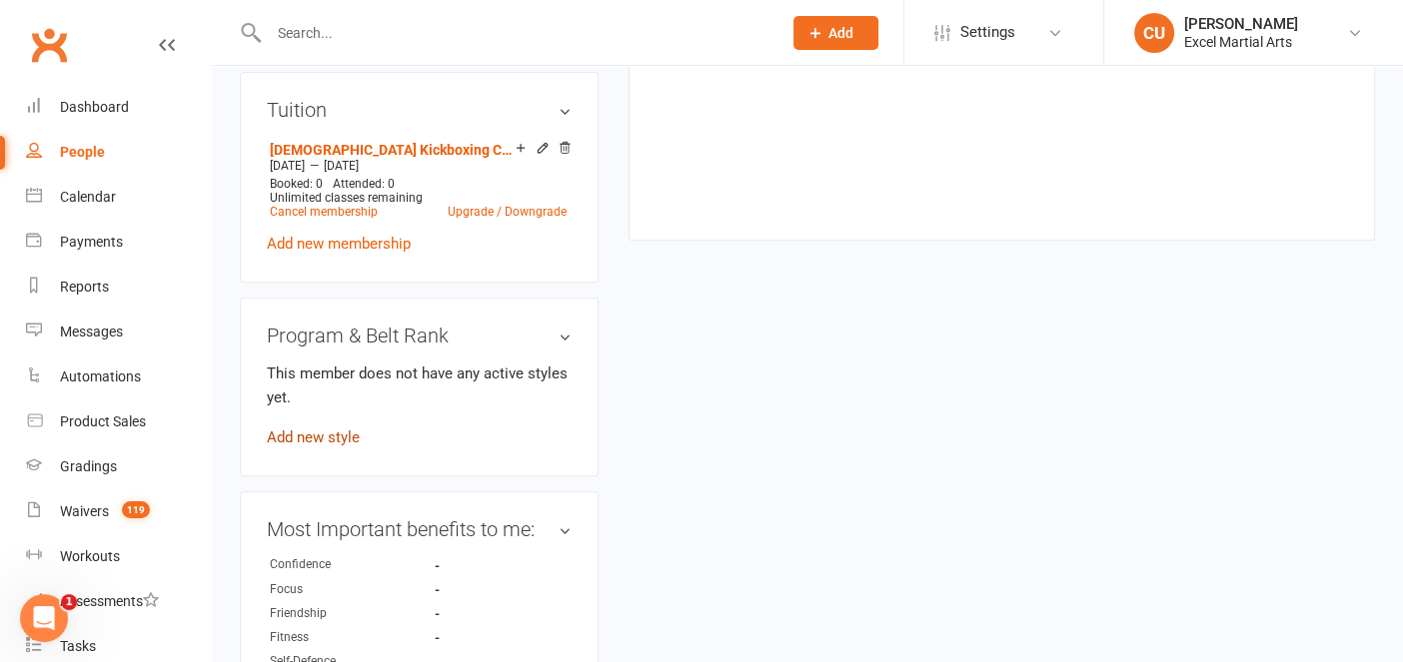
click at [332, 429] on link "Add new style" at bounding box center [313, 438] width 93 height 18
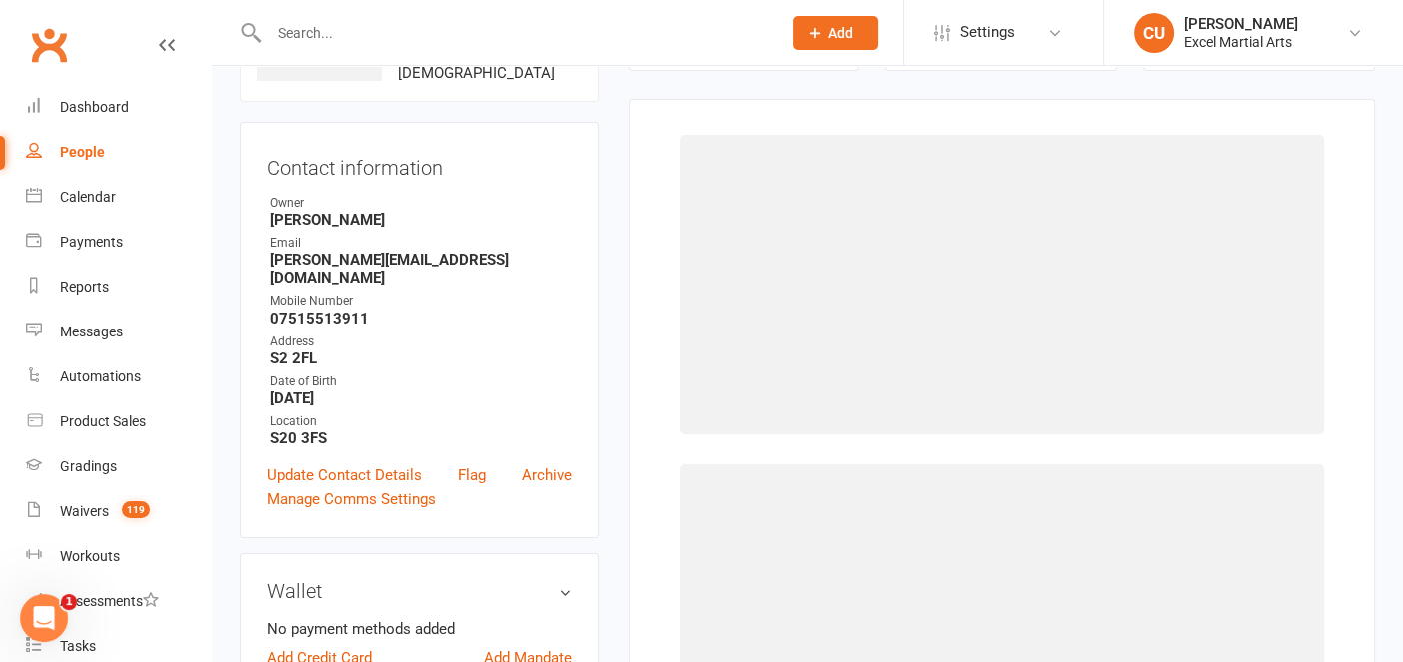
scroll to position [152, 0]
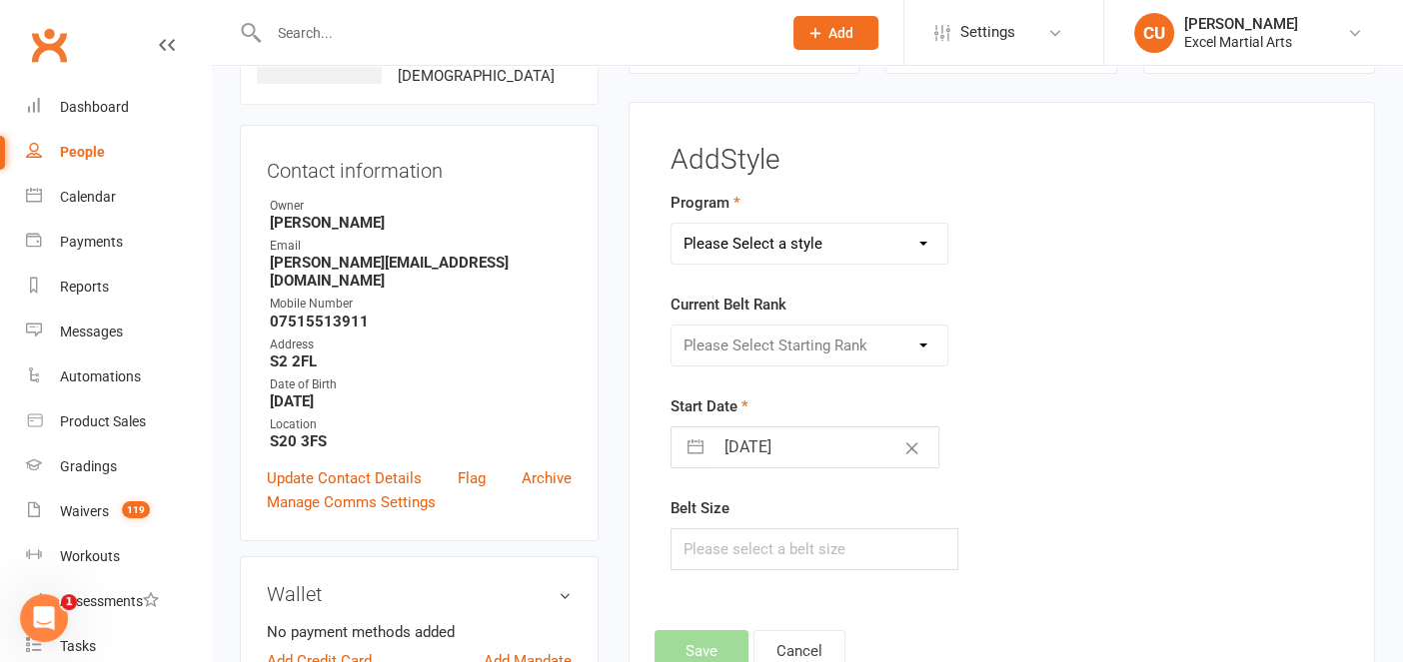
click at [864, 229] on select "Please Select a style Adults & Teens Juniors Ministrike" at bounding box center [809, 244] width 276 height 40
select select "1540"
click at [671, 224] on select "Please Select a style Adults & Teens Juniors Ministrike" at bounding box center [809, 244] width 276 height 40
click at [786, 339] on select "Please Select Starting Rank Excel Experience White Belt Yellow Belt Orange Belt…" at bounding box center [809, 346] width 276 height 40
select select "14923"
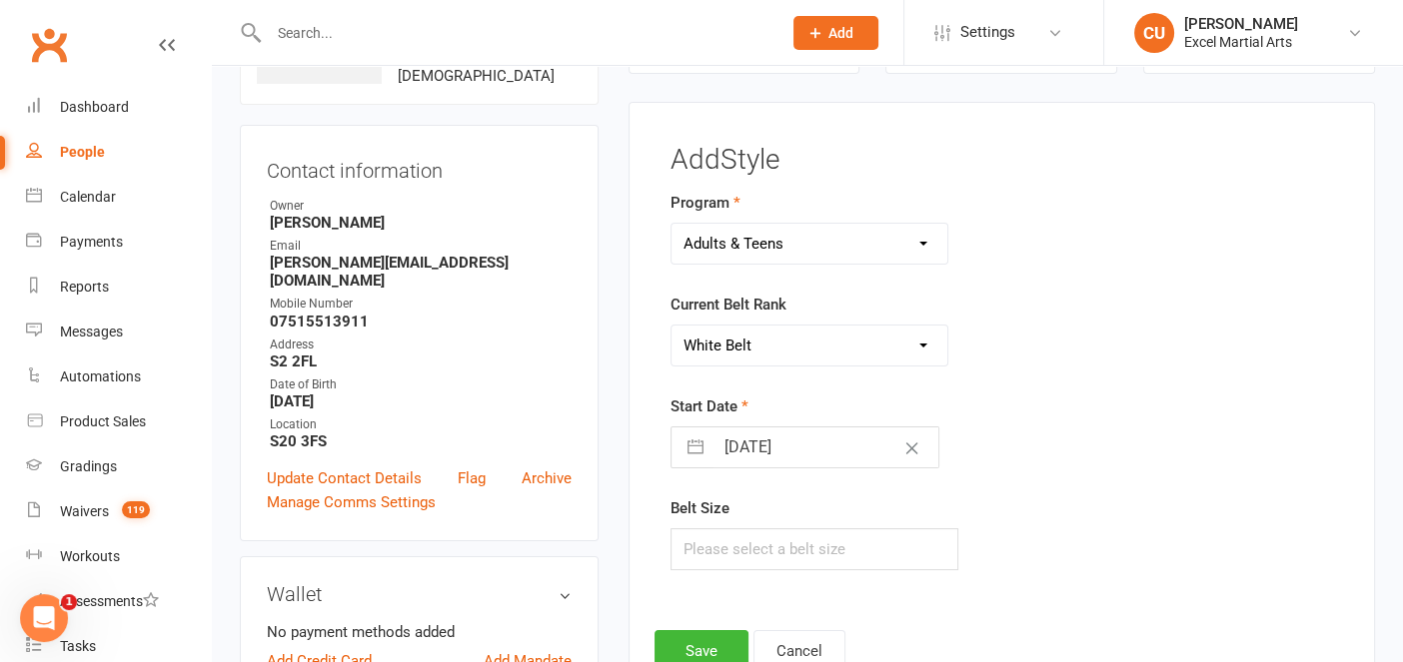
click at [671, 326] on select "Please Select Starting Rank Excel Experience White Belt Yellow Belt Orange Belt…" at bounding box center [809, 346] width 276 height 40
click at [703, 633] on button "Save" at bounding box center [701, 651] width 94 height 42
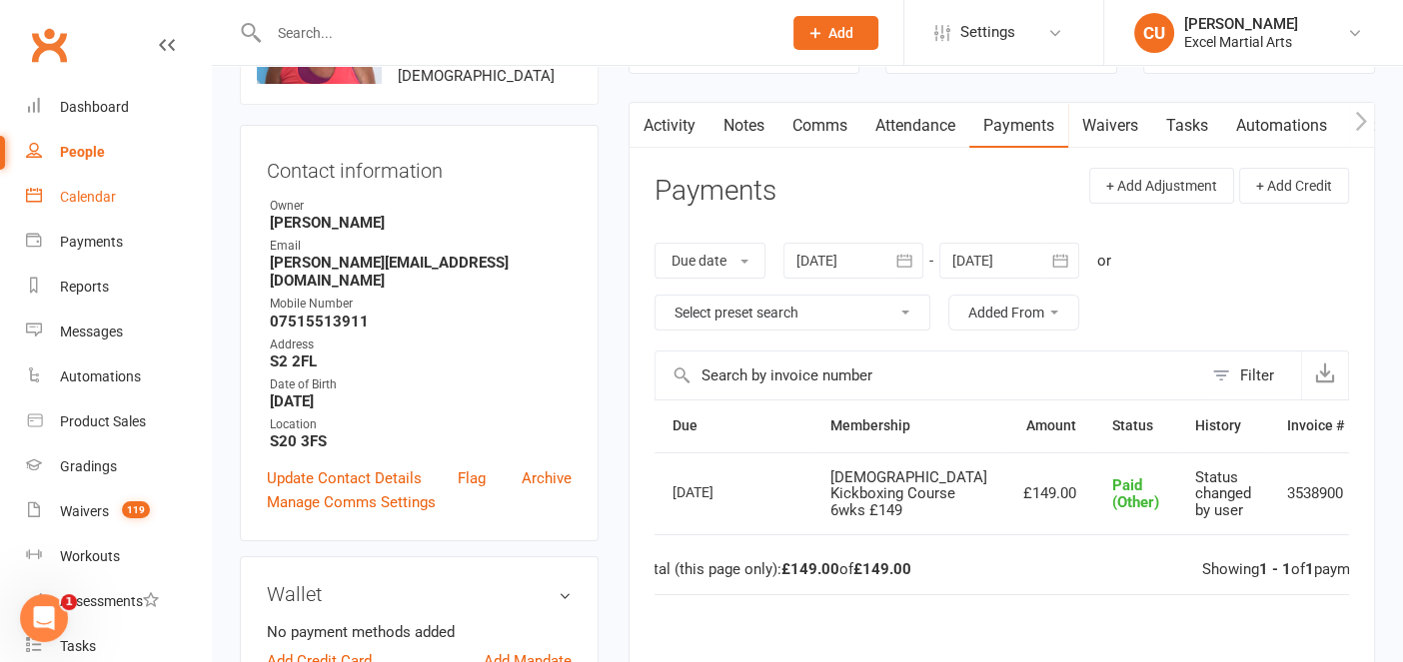
click at [100, 203] on div "Calendar" at bounding box center [88, 197] width 56 height 16
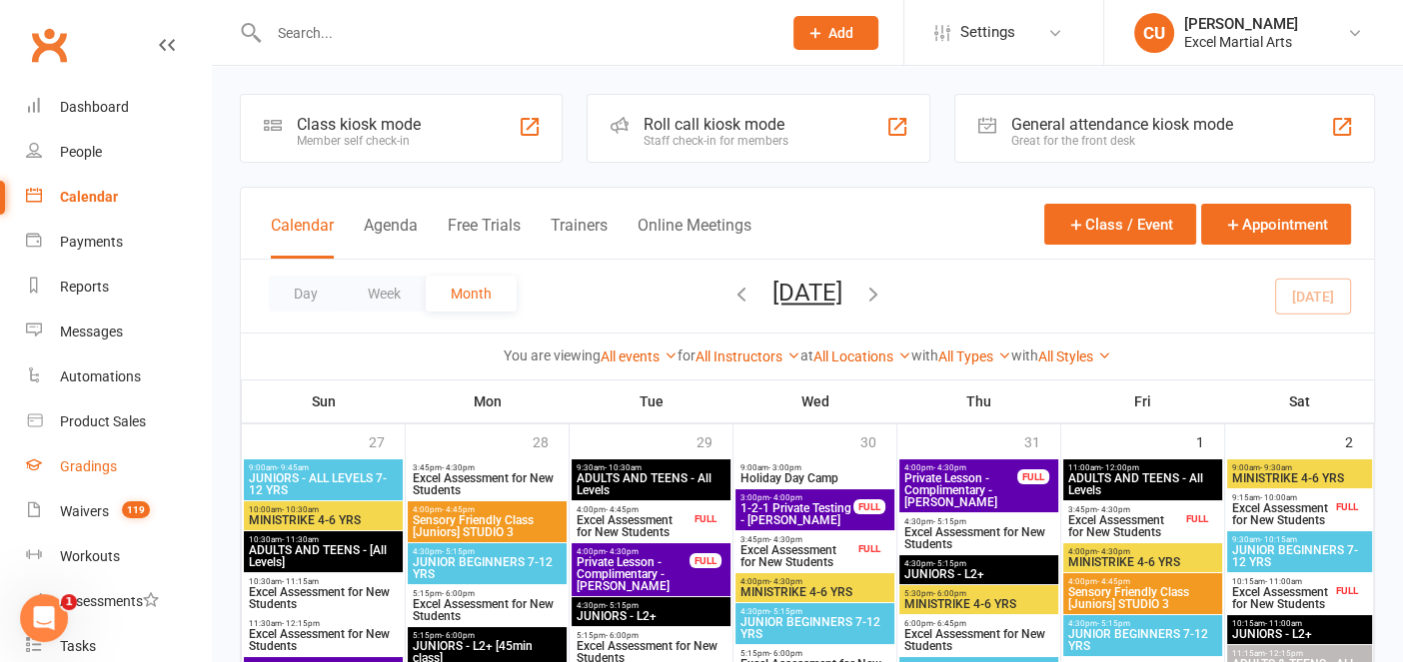
click at [93, 465] on div "Gradings" at bounding box center [88, 467] width 57 height 16
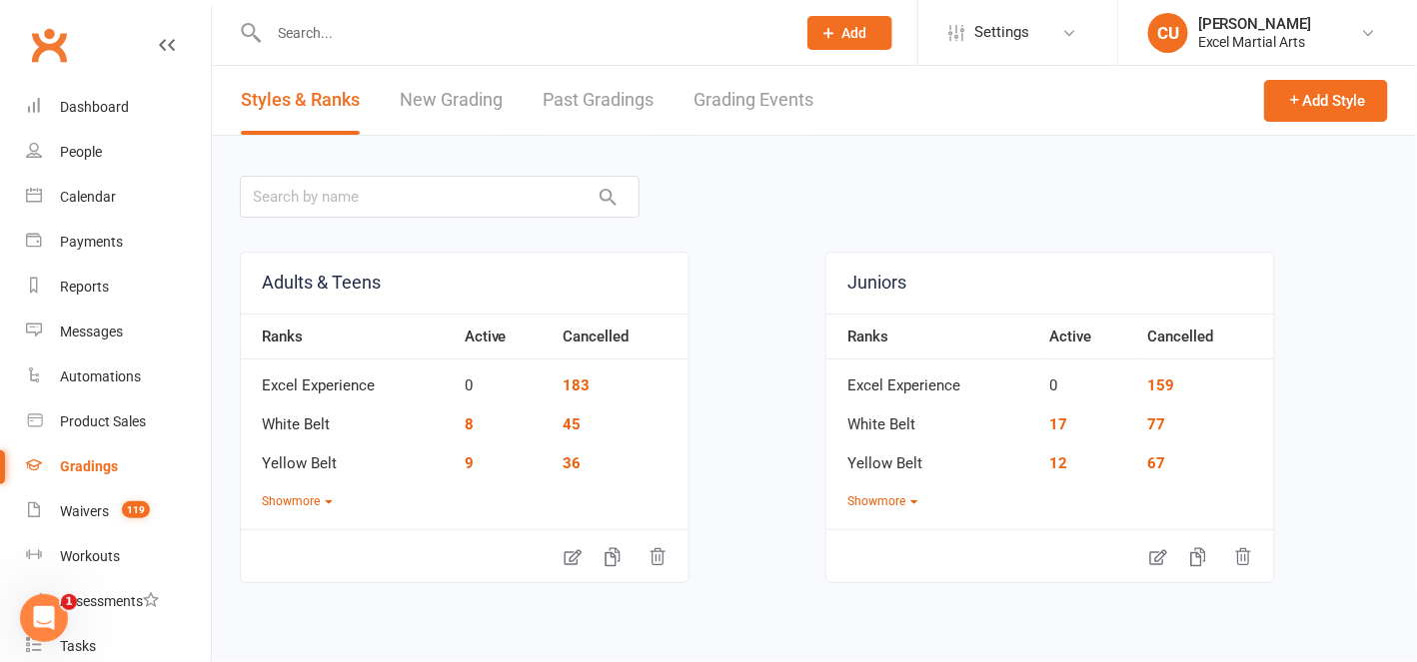
click at [426, 108] on link "New Grading" at bounding box center [451, 100] width 103 height 69
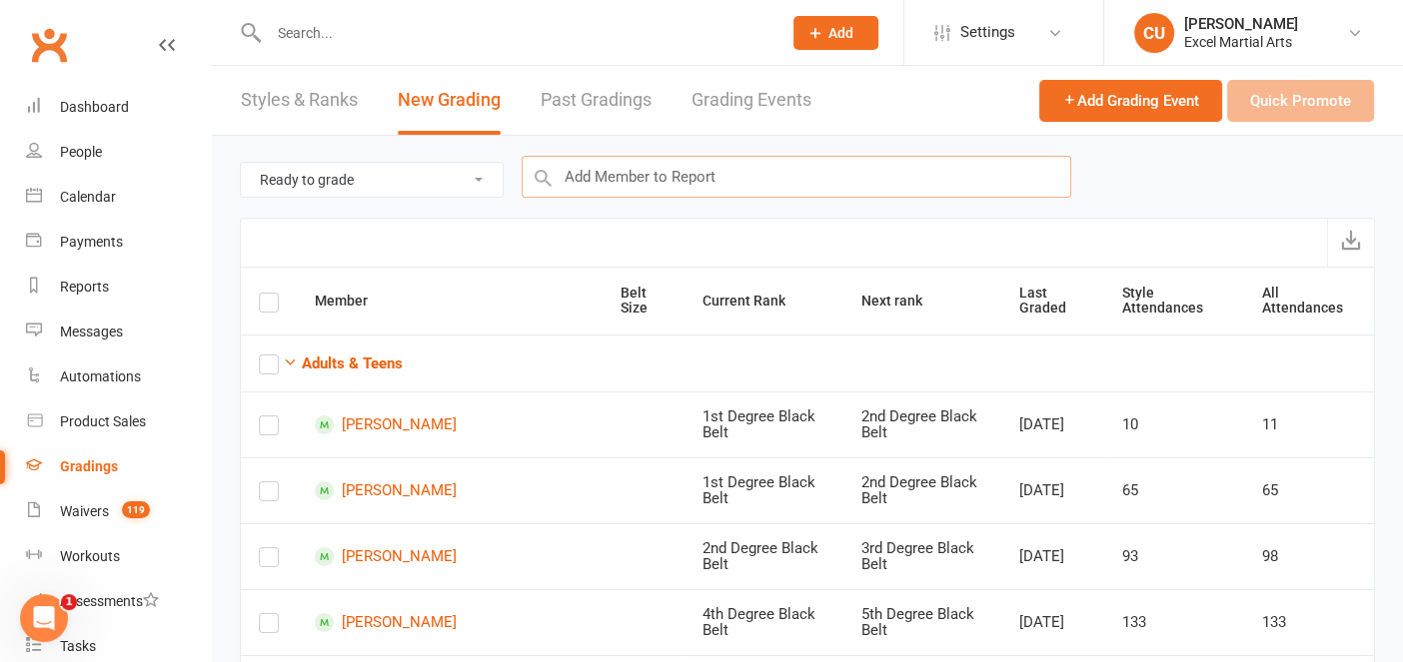
click at [583, 180] on input "text" at bounding box center [797, 177] width 550 height 42
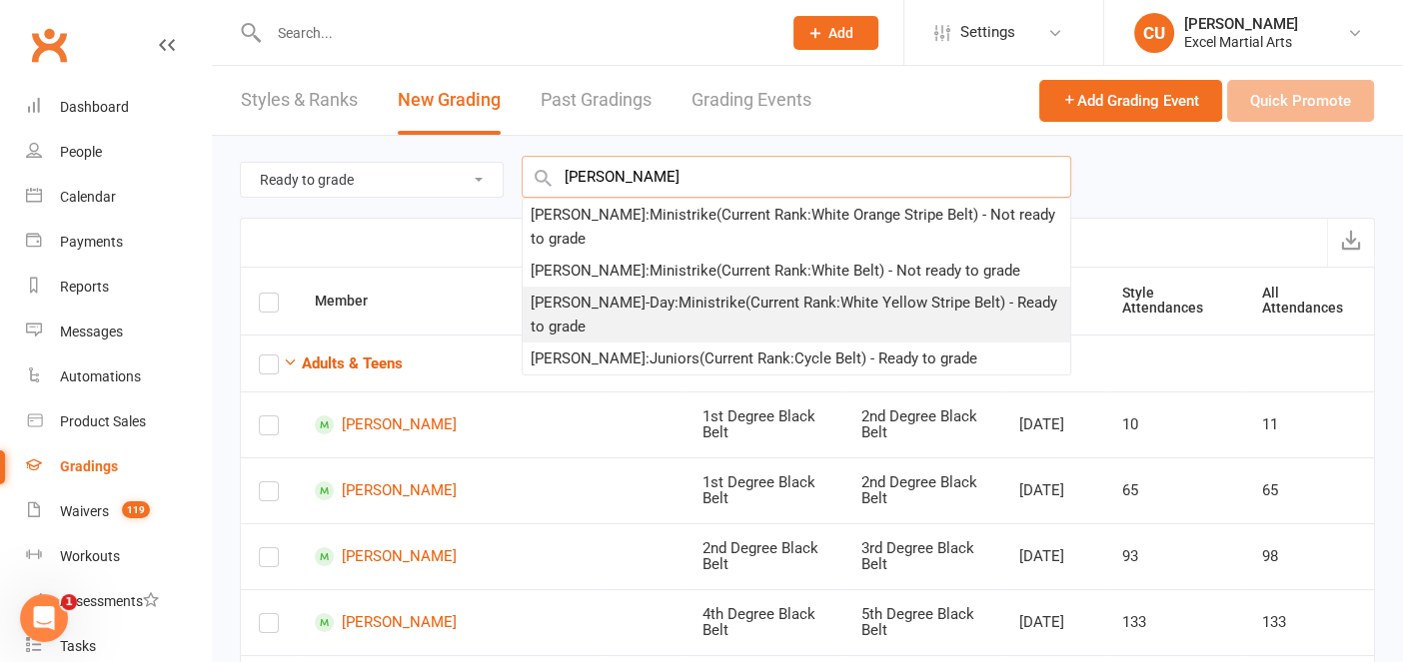
type input "[PERSON_NAME]"
click at [687, 293] on div "[PERSON_NAME]-Day : Ministrike (Current Rank: White Yellow Stripe Belt ) - Read…" at bounding box center [797, 315] width 532 height 48
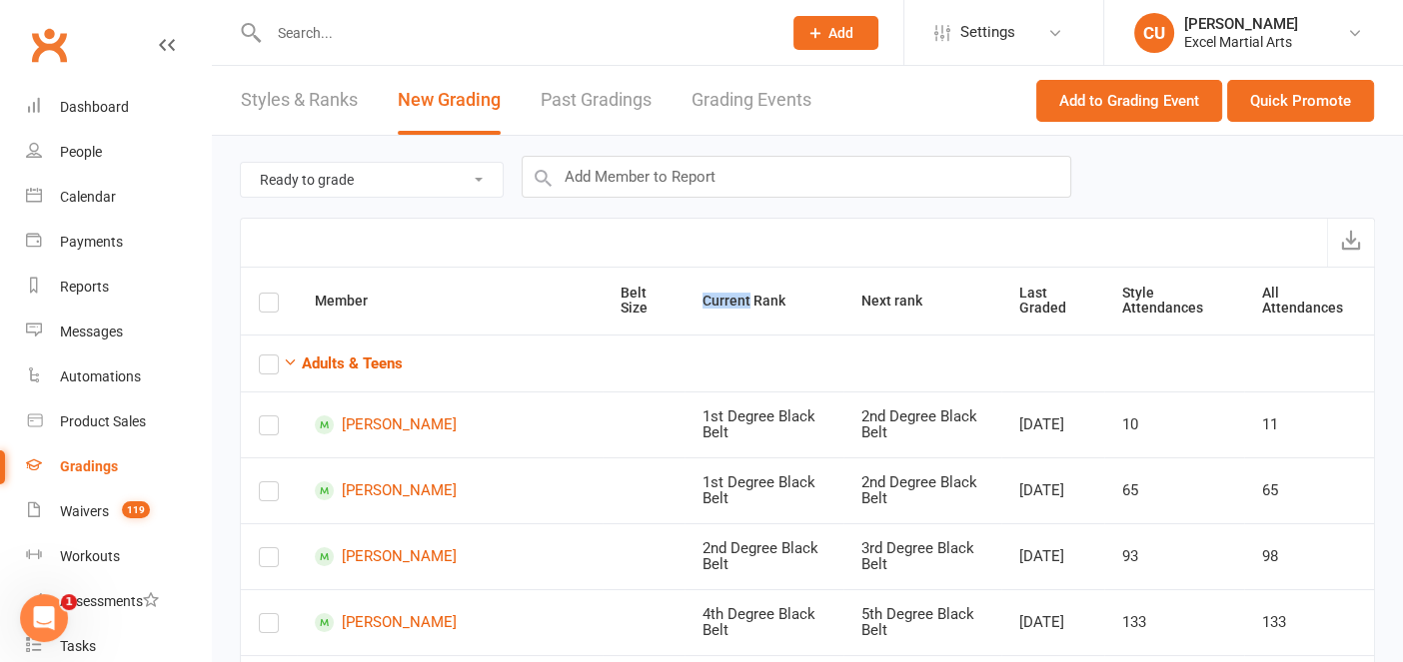
click at [687, 293] on th "Current Rank" at bounding box center [763, 301] width 158 height 67
click at [1248, 107] on button "Quick Promote" at bounding box center [1300, 101] width 147 height 42
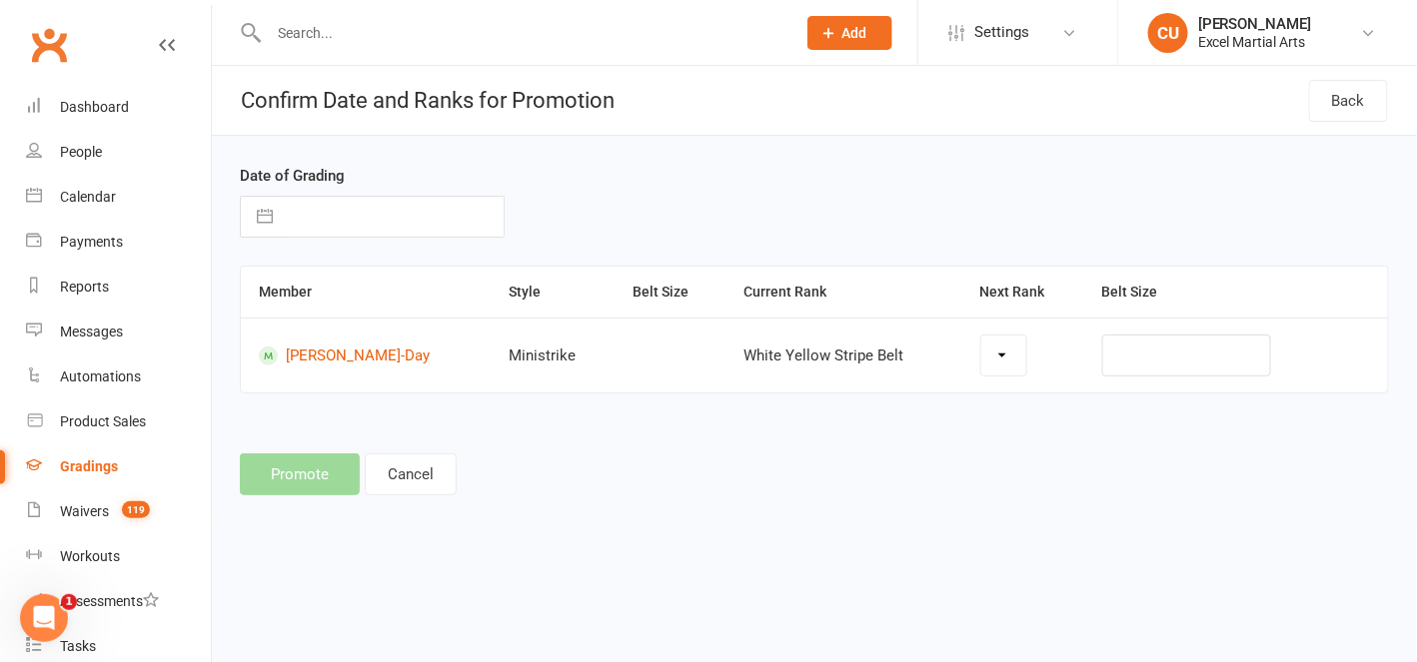
select select "15582"
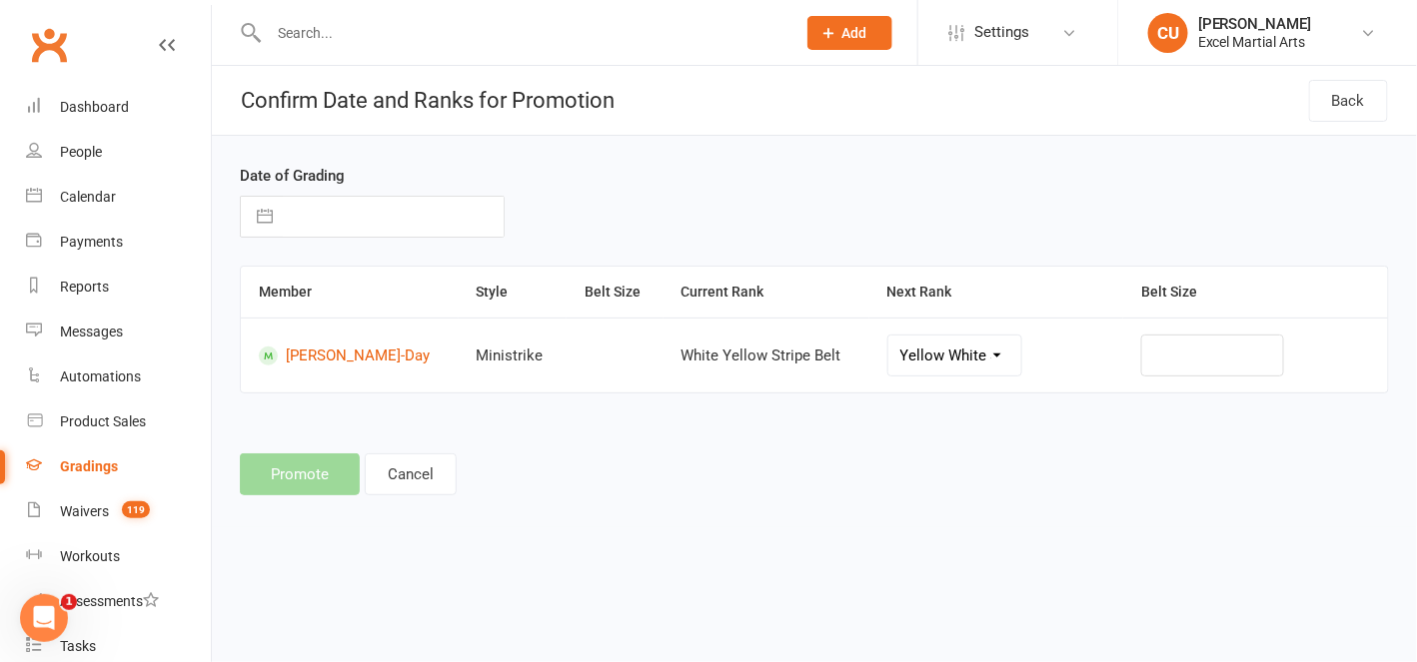
click at [267, 209] on button "button" at bounding box center [265, 217] width 36 height 40
select select "6"
select select "2025"
select select "7"
select select "2025"
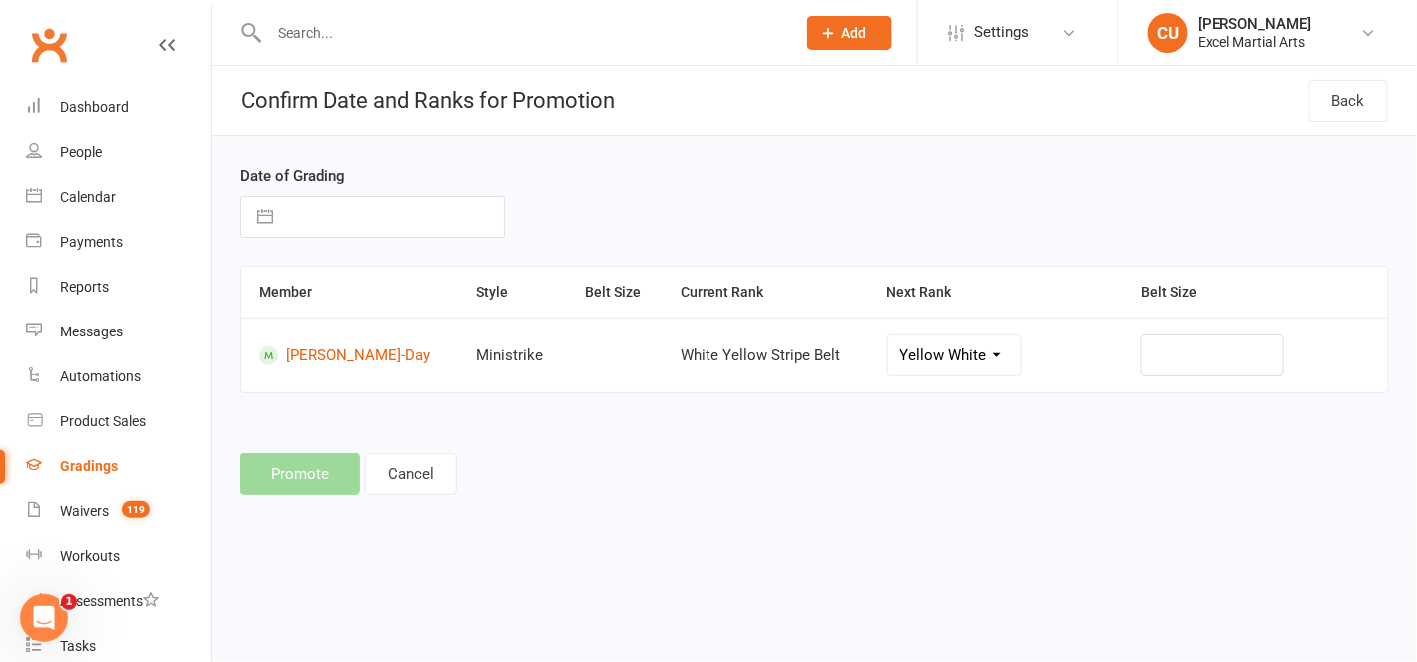
select select "8"
select select "2025"
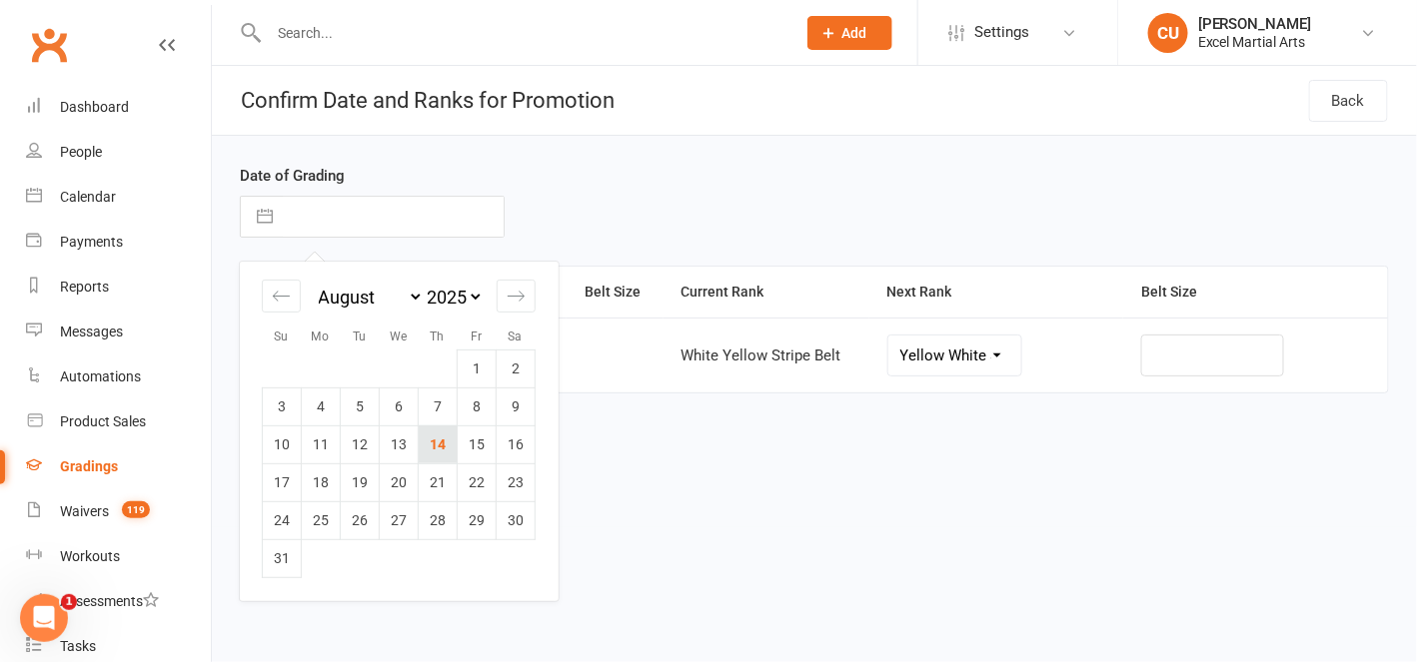
click at [429, 444] on td "14" at bounding box center [438, 445] width 39 height 38
type input "[DATE]"
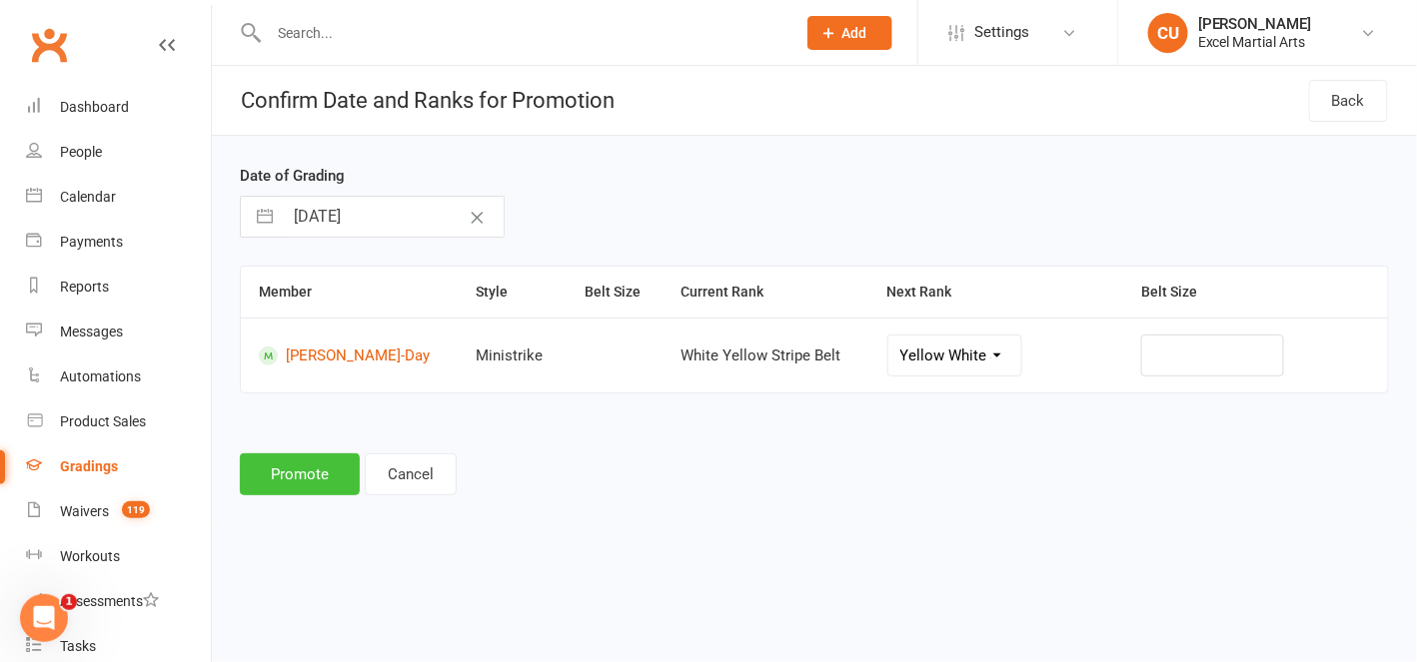
click at [306, 473] on button "Promote" at bounding box center [300, 475] width 120 height 42
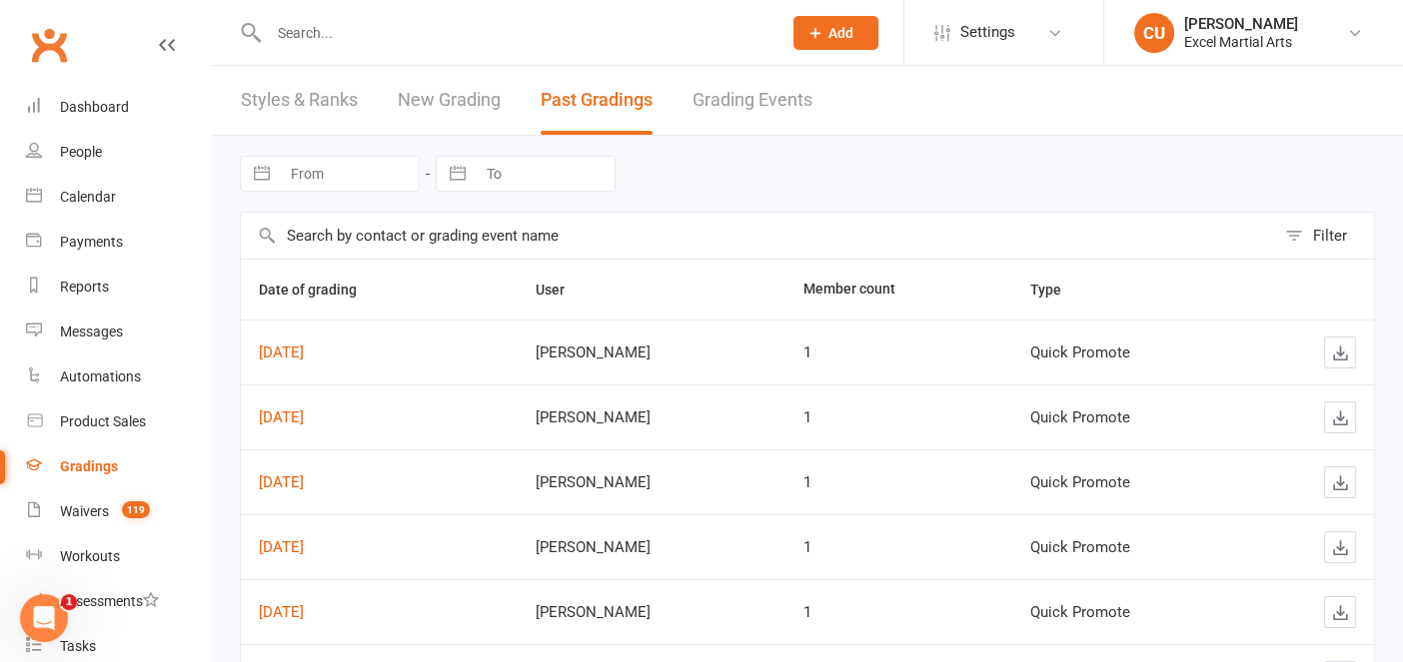
click at [423, 96] on link "New Grading" at bounding box center [449, 100] width 103 height 69
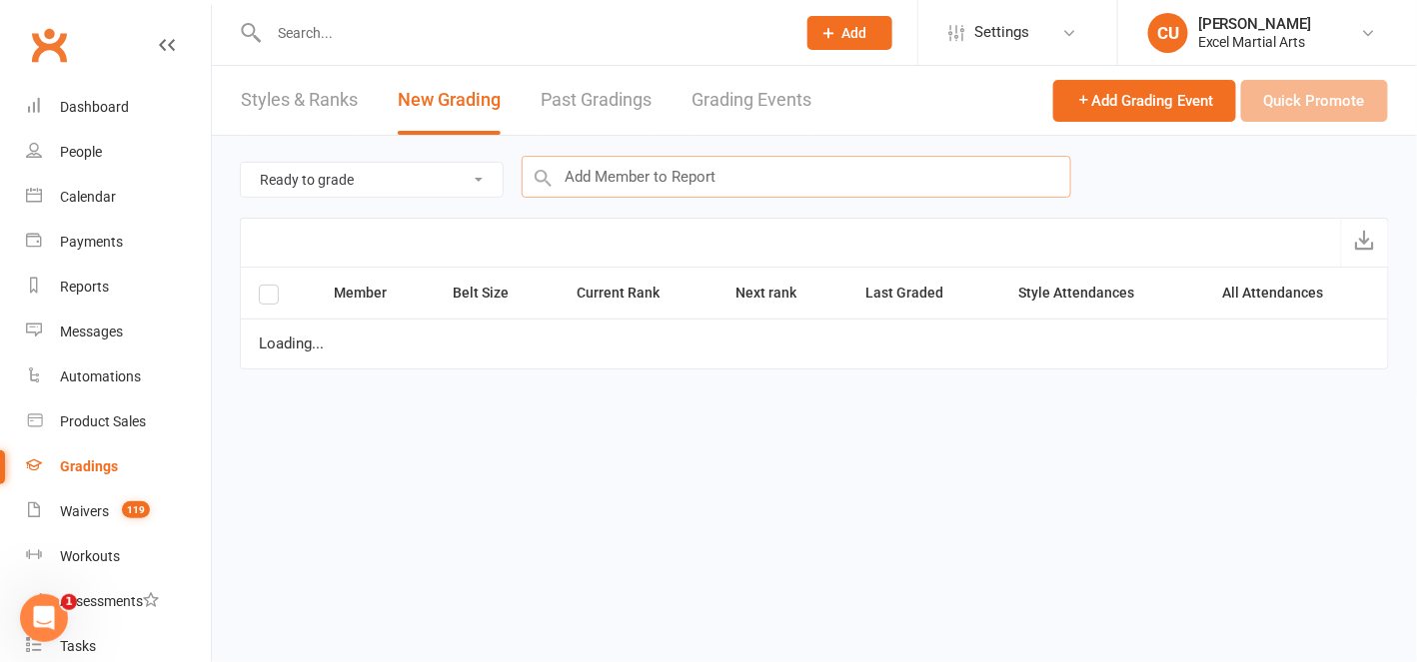
click at [594, 174] on input "text" at bounding box center [797, 177] width 550 height 42
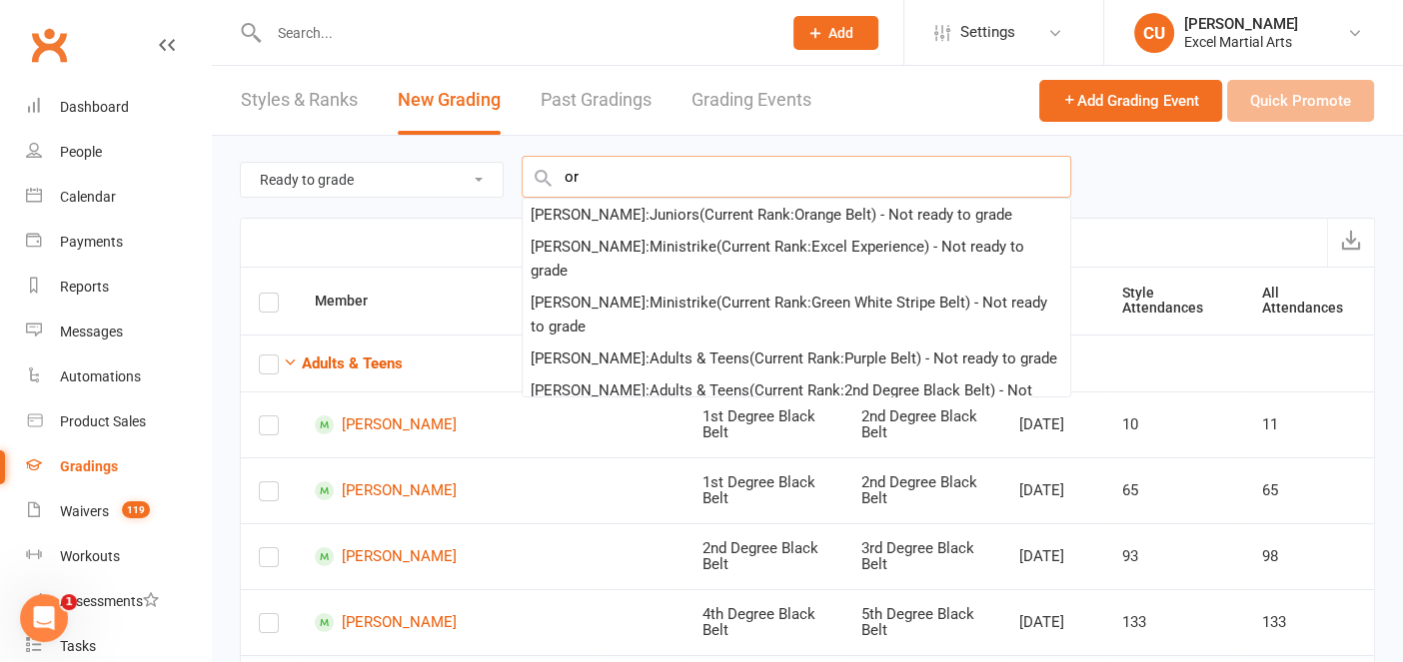
type input "o"
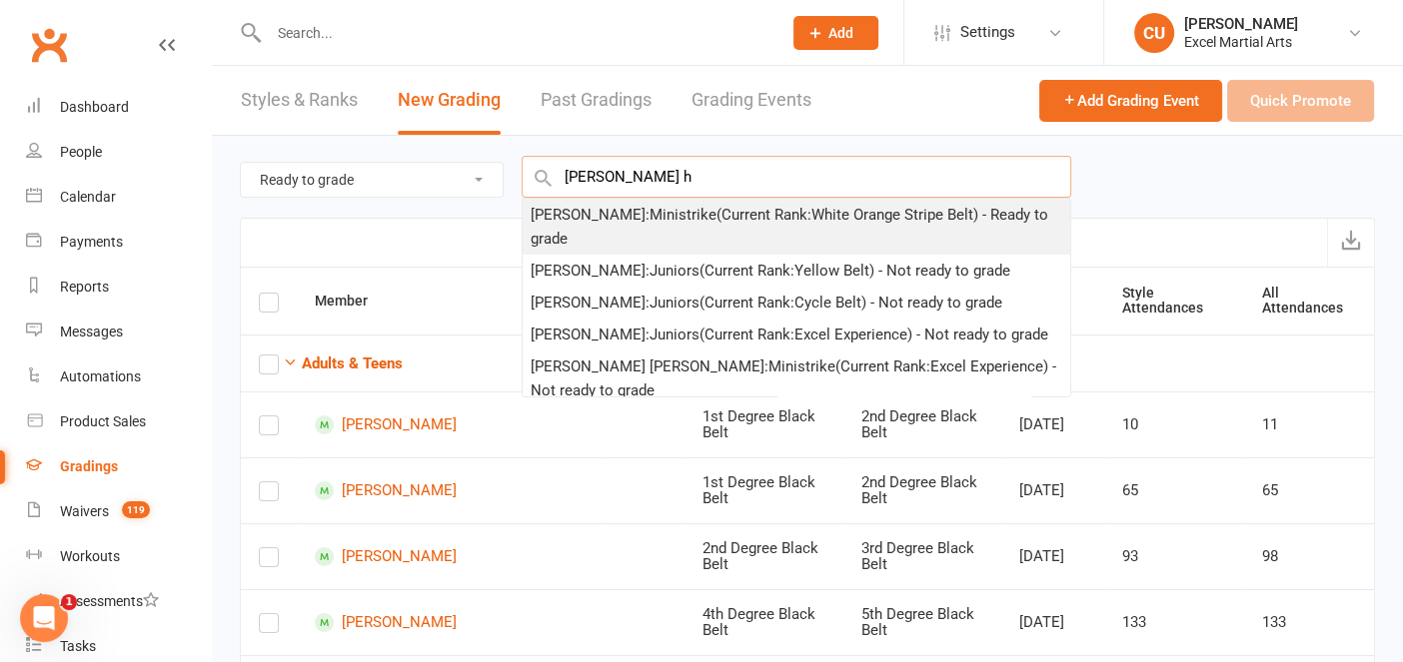
type input "[PERSON_NAME] h"
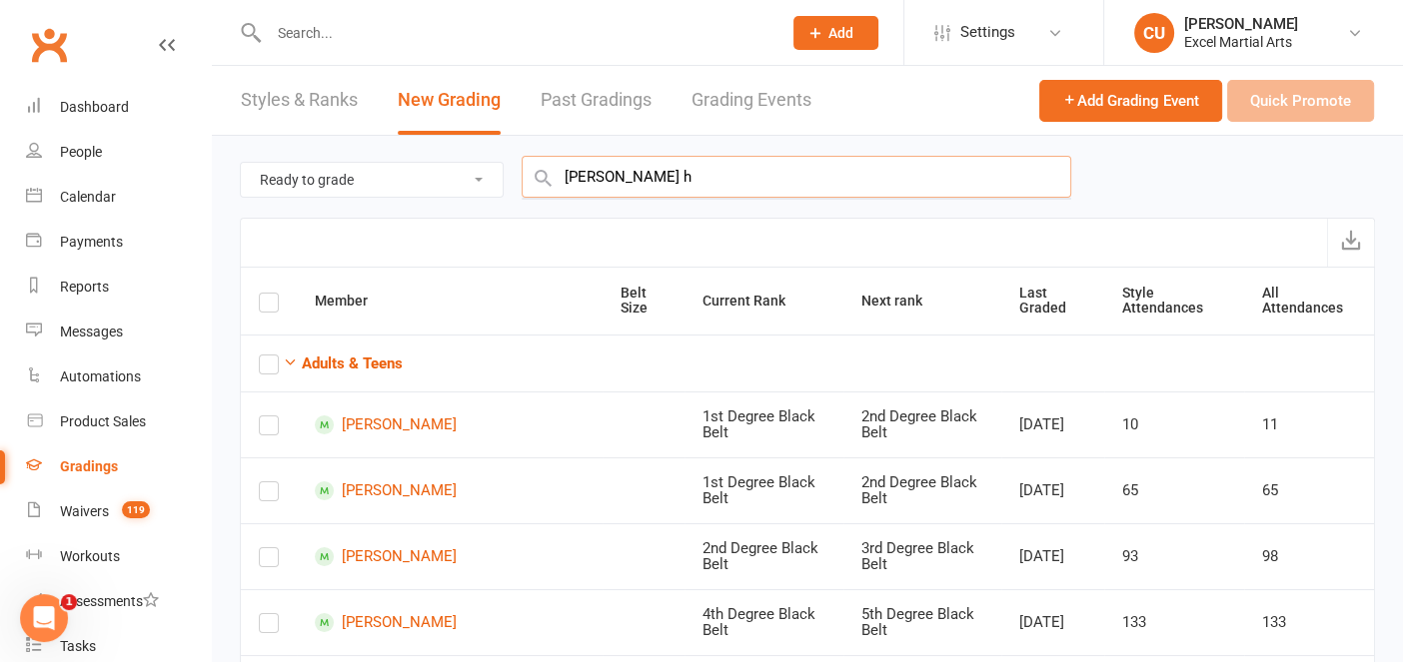
click at [629, 179] on input "[PERSON_NAME] h" at bounding box center [797, 177] width 550 height 42
click at [604, 179] on input "[PERSON_NAME] h" at bounding box center [797, 177] width 550 height 42
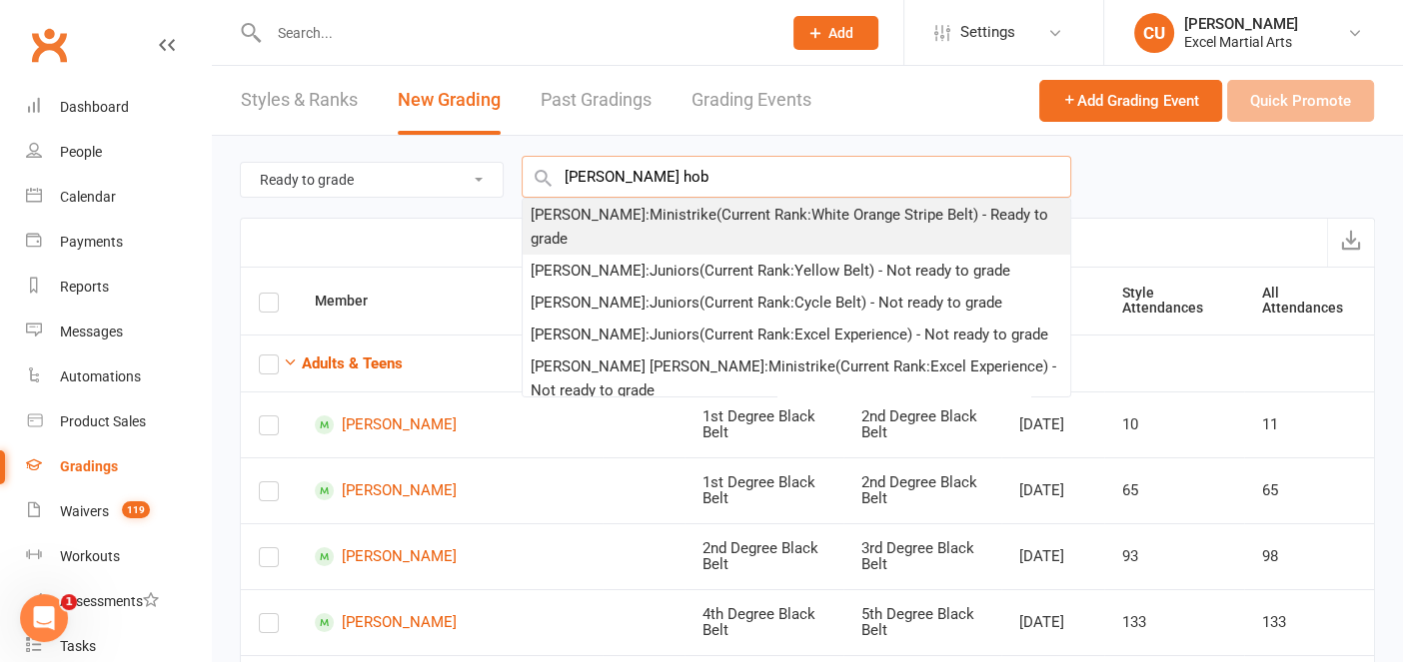
type input "[PERSON_NAME] hob"
click at [601, 215] on div "[PERSON_NAME] : Ministrike (Current Rank: White Orange Stripe Belt ) - Ready to…" at bounding box center [797, 227] width 532 height 48
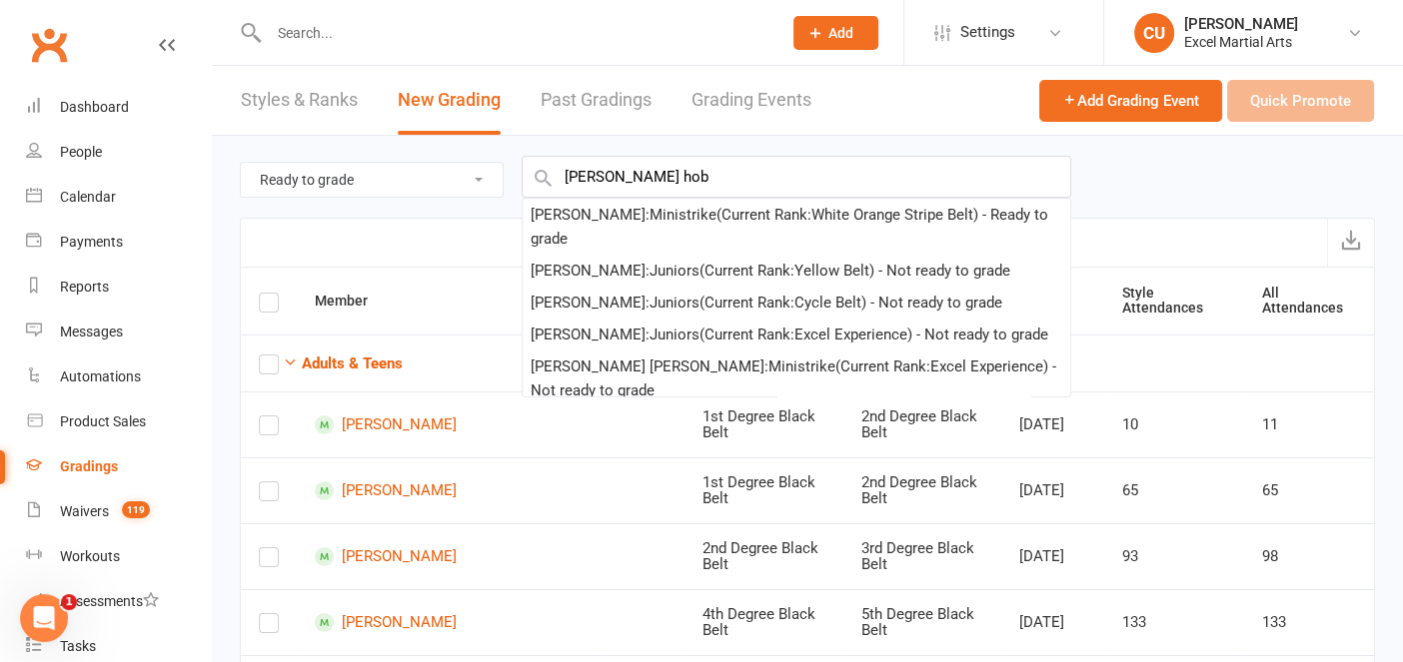
click at [601, 215] on div "Ready to grade All members enrolled in a style Active members enrolled in a sty…" at bounding box center [807, 177] width 1135 height 82
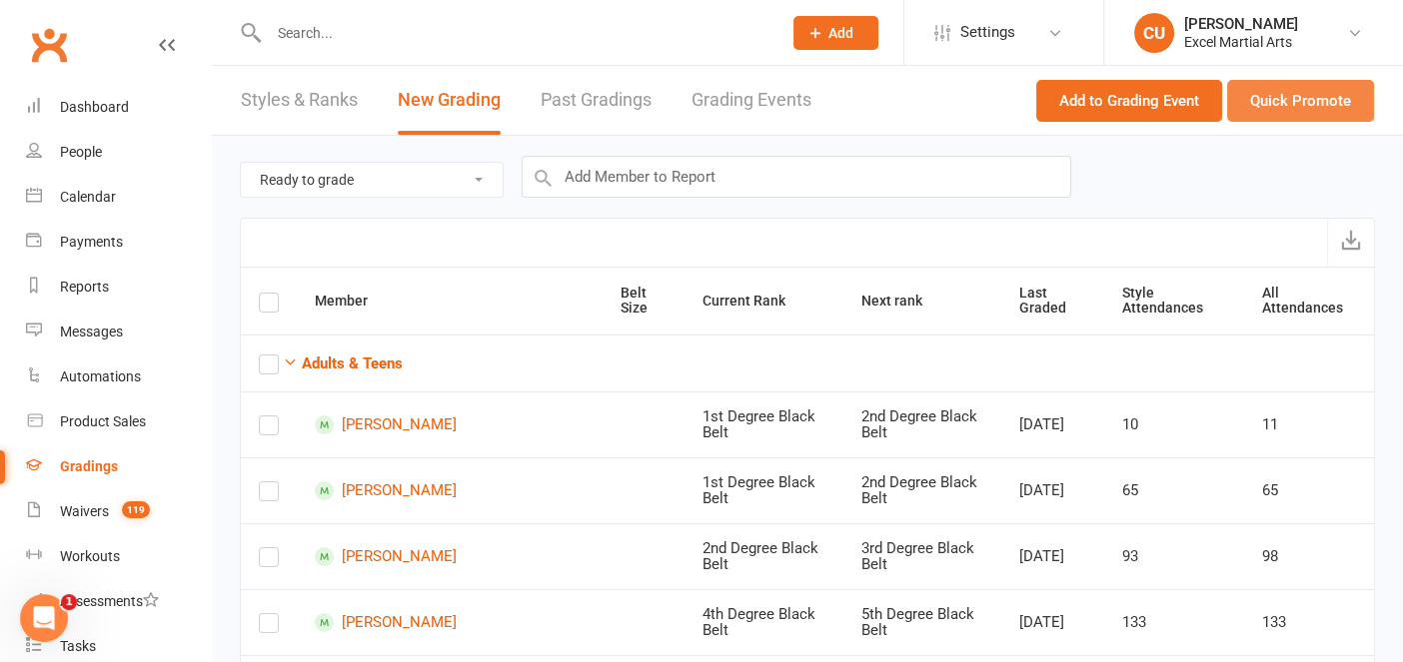
click at [1296, 99] on button "Quick Promote" at bounding box center [1300, 101] width 147 height 42
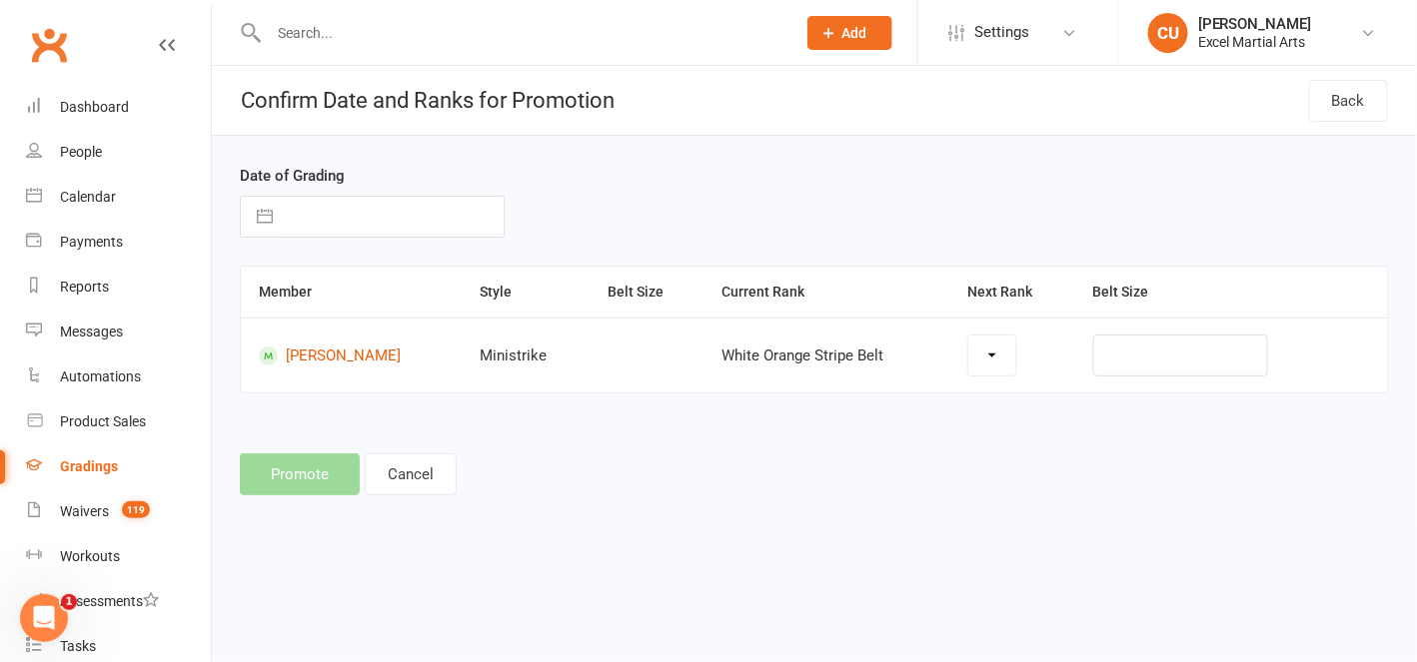
select select "15584"
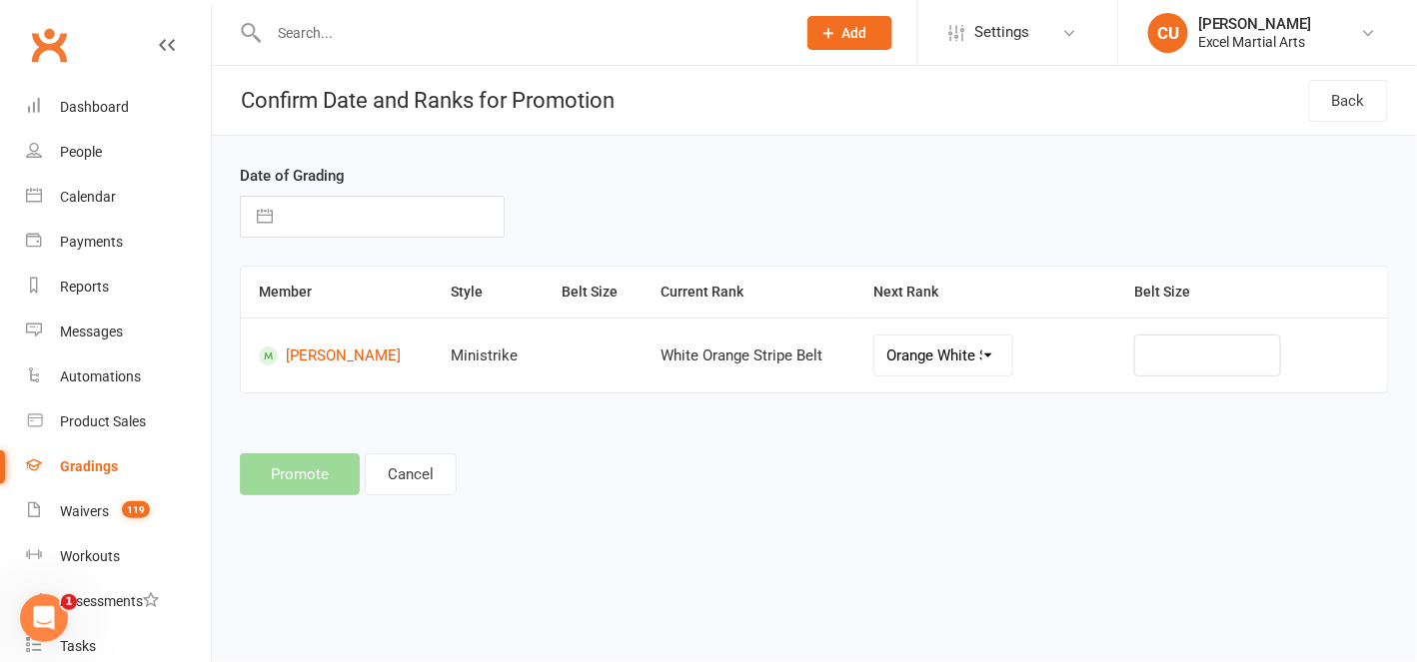
click at [263, 214] on button "button" at bounding box center [265, 217] width 36 height 40
select select "6"
select select "2025"
select select "7"
select select "2025"
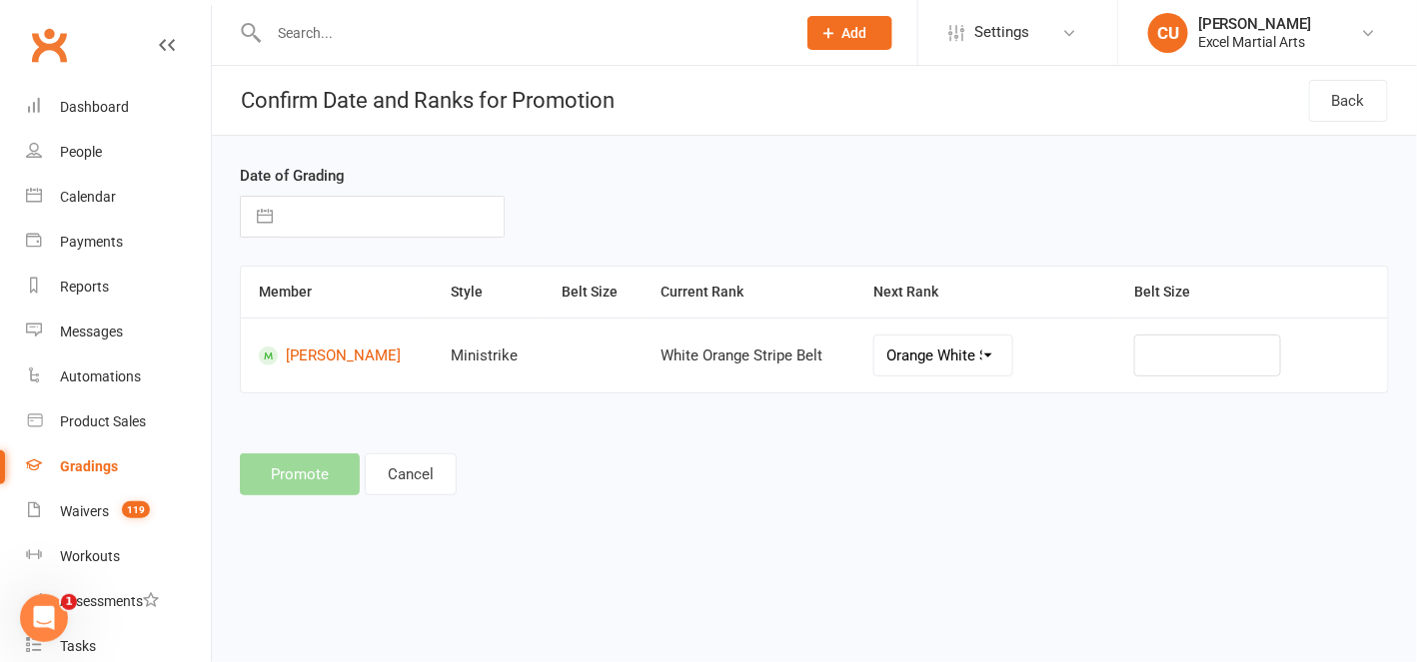
select select "8"
select select "2025"
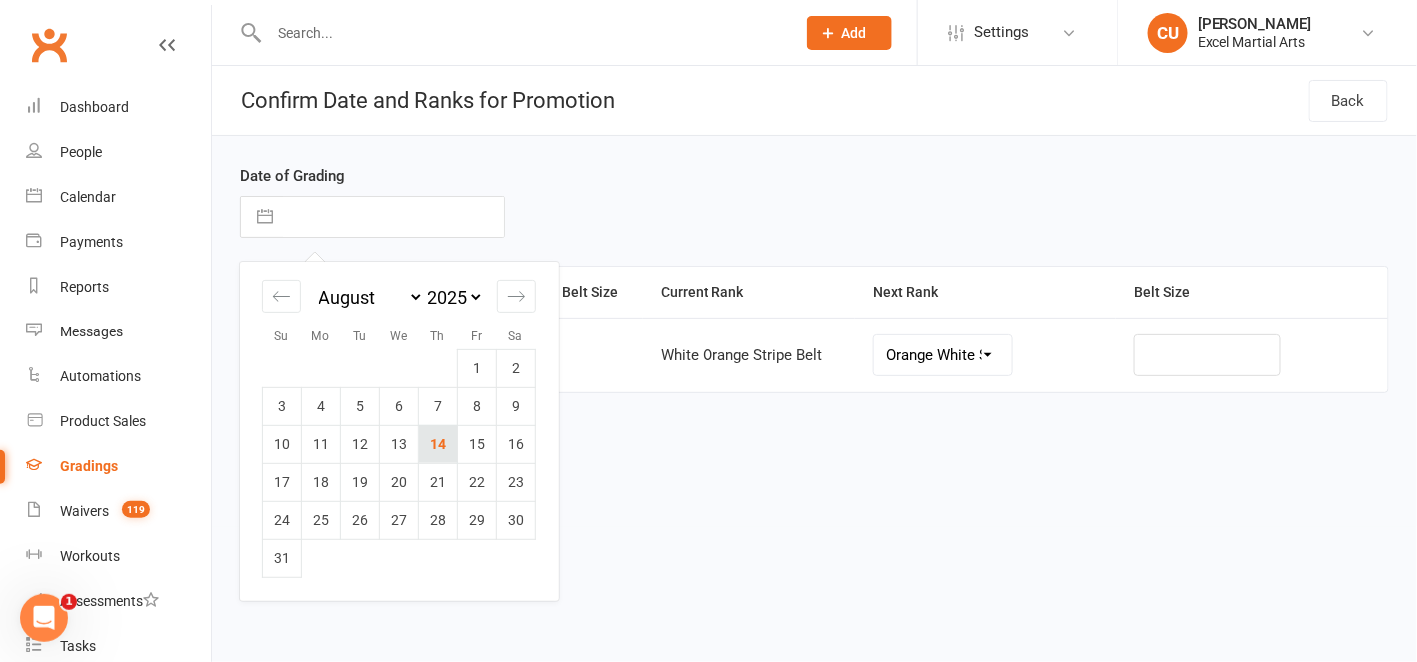
click at [438, 441] on td "14" at bounding box center [438, 445] width 39 height 38
type input "[DATE]"
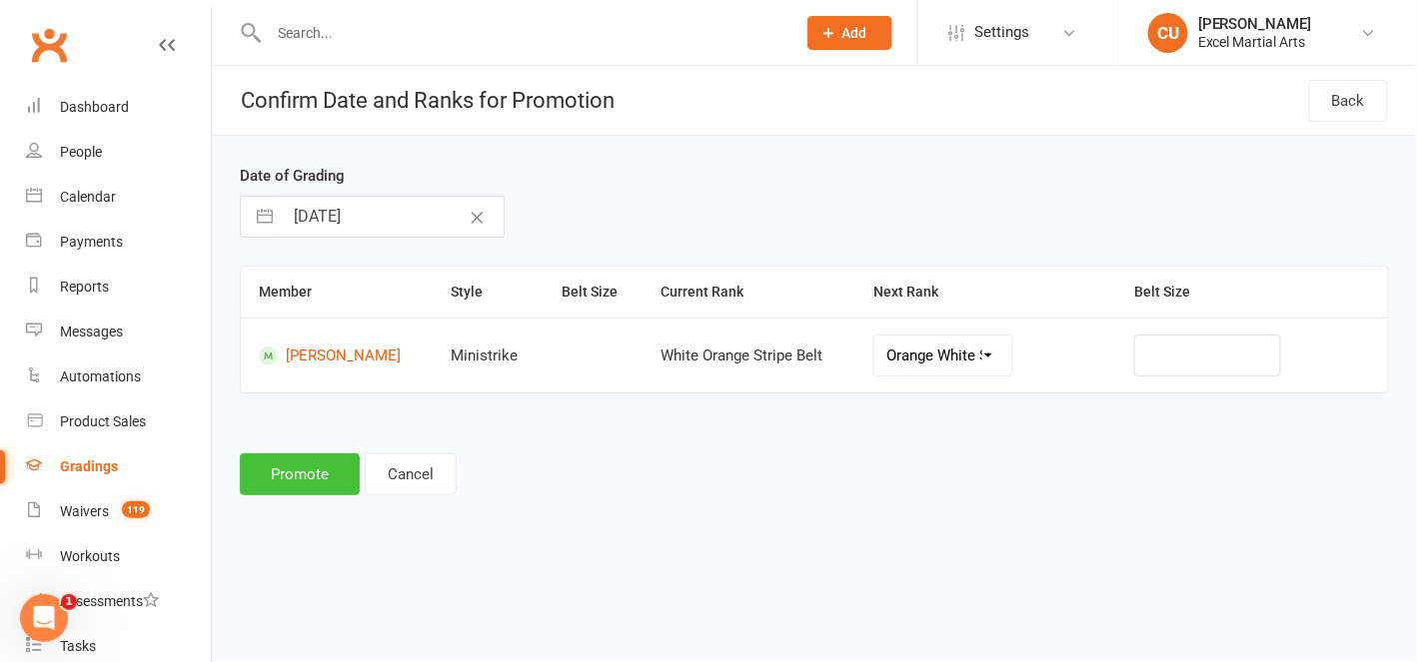
click at [279, 468] on button "Promote" at bounding box center [300, 475] width 120 height 42
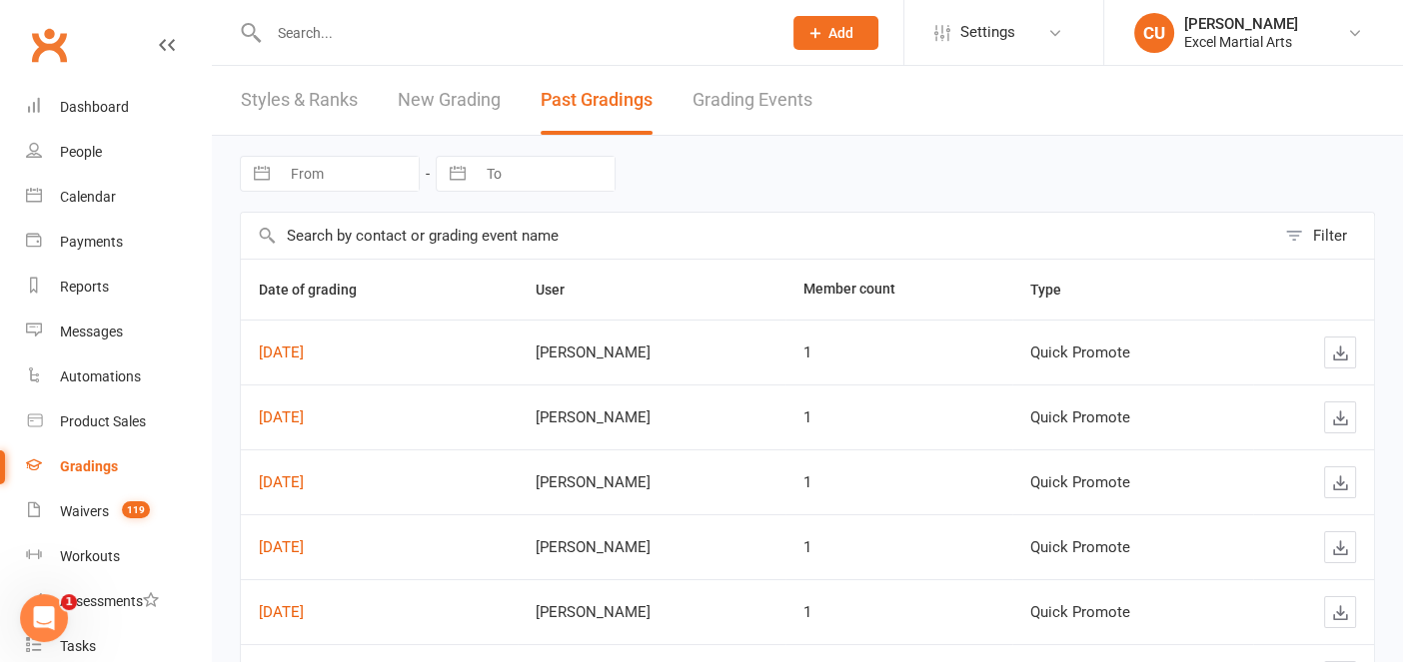
click at [285, 25] on input "text" at bounding box center [515, 33] width 505 height 28
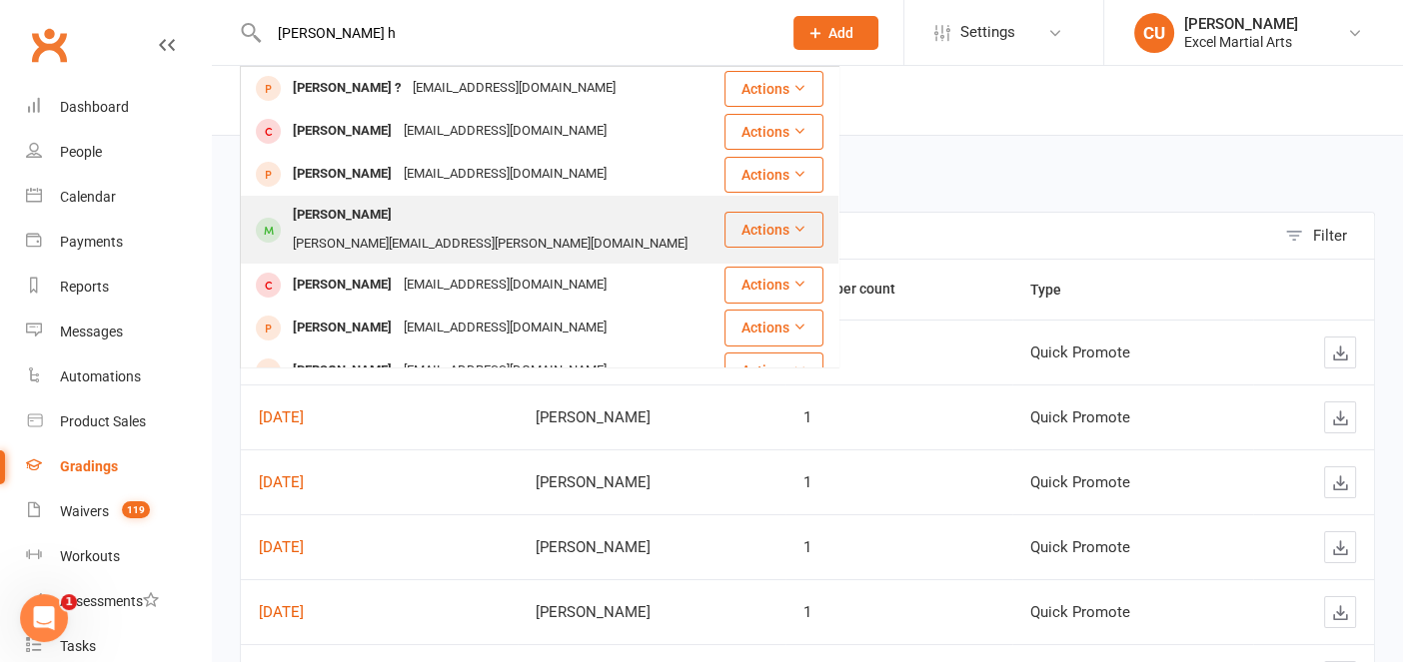
type input "[PERSON_NAME] h"
click at [335, 218] on div "[PERSON_NAME]" at bounding box center [342, 215] width 111 height 29
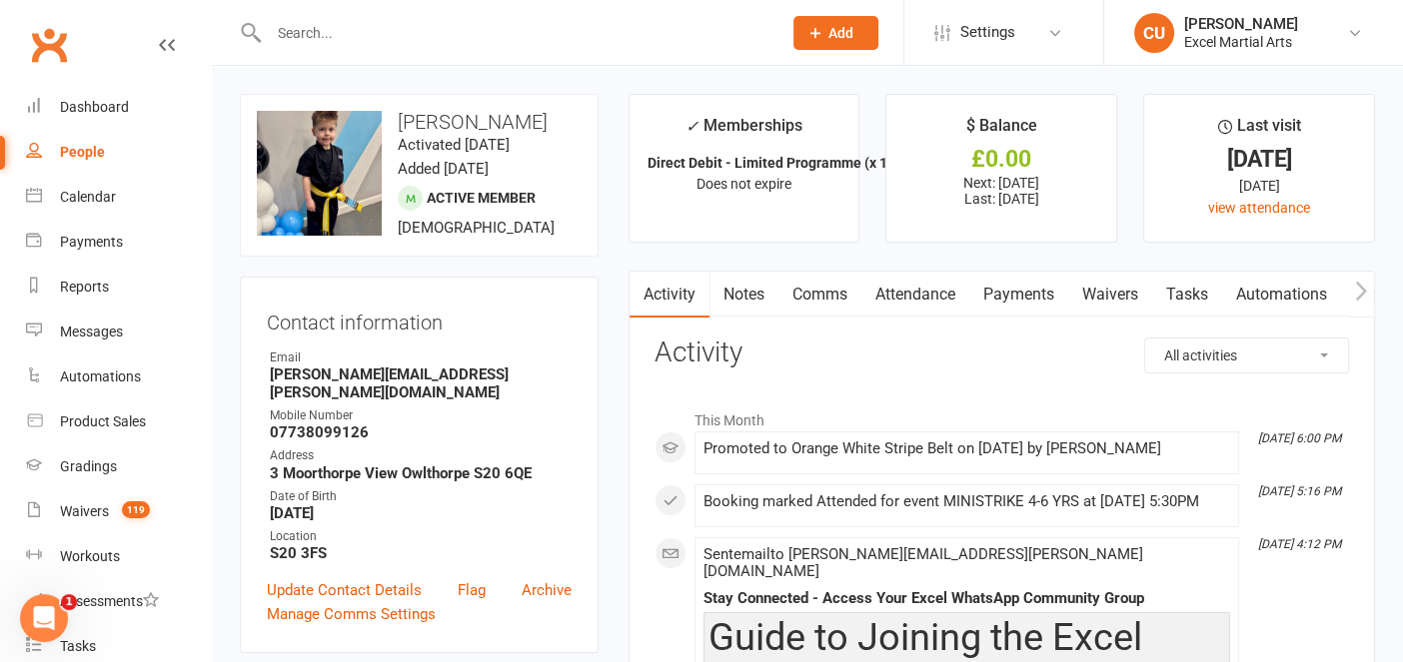
click at [293, 27] on input "text" at bounding box center [515, 33] width 505 height 28
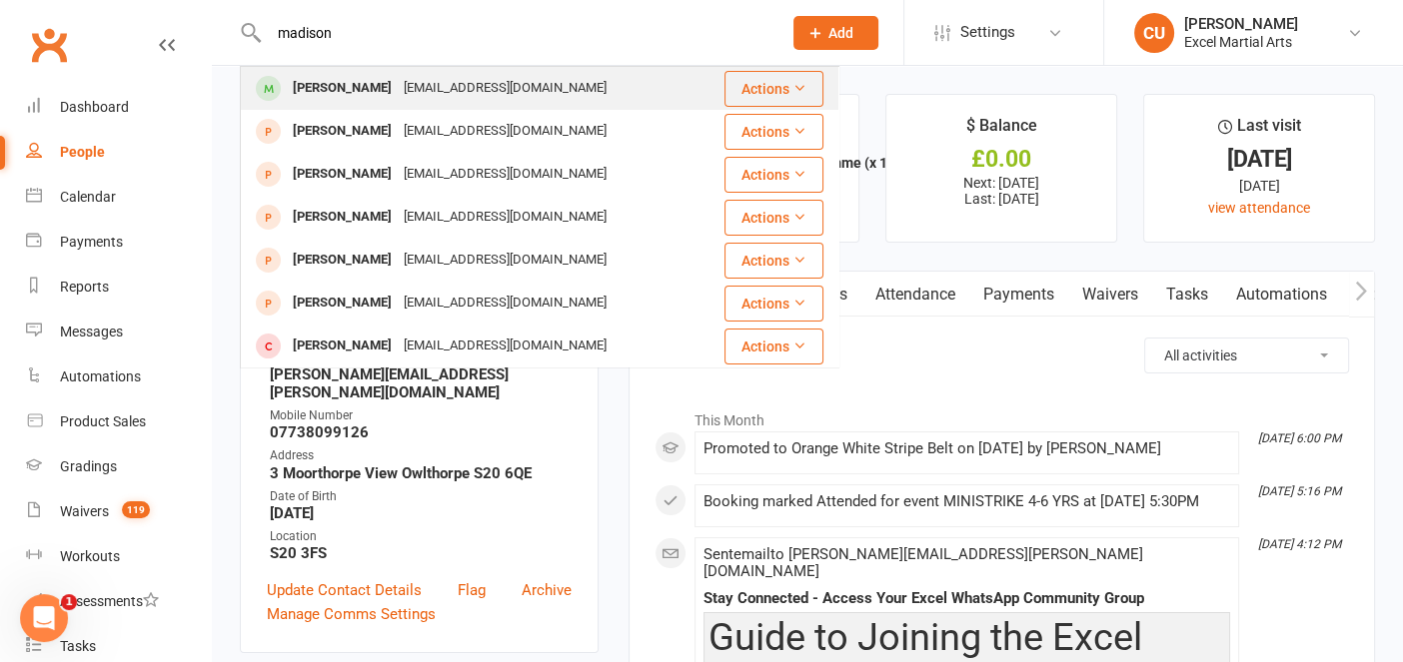
type input "madison"
click at [330, 91] on div "[PERSON_NAME]" at bounding box center [342, 88] width 111 height 29
